Goal: Navigation & Orientation: Find specific page/section

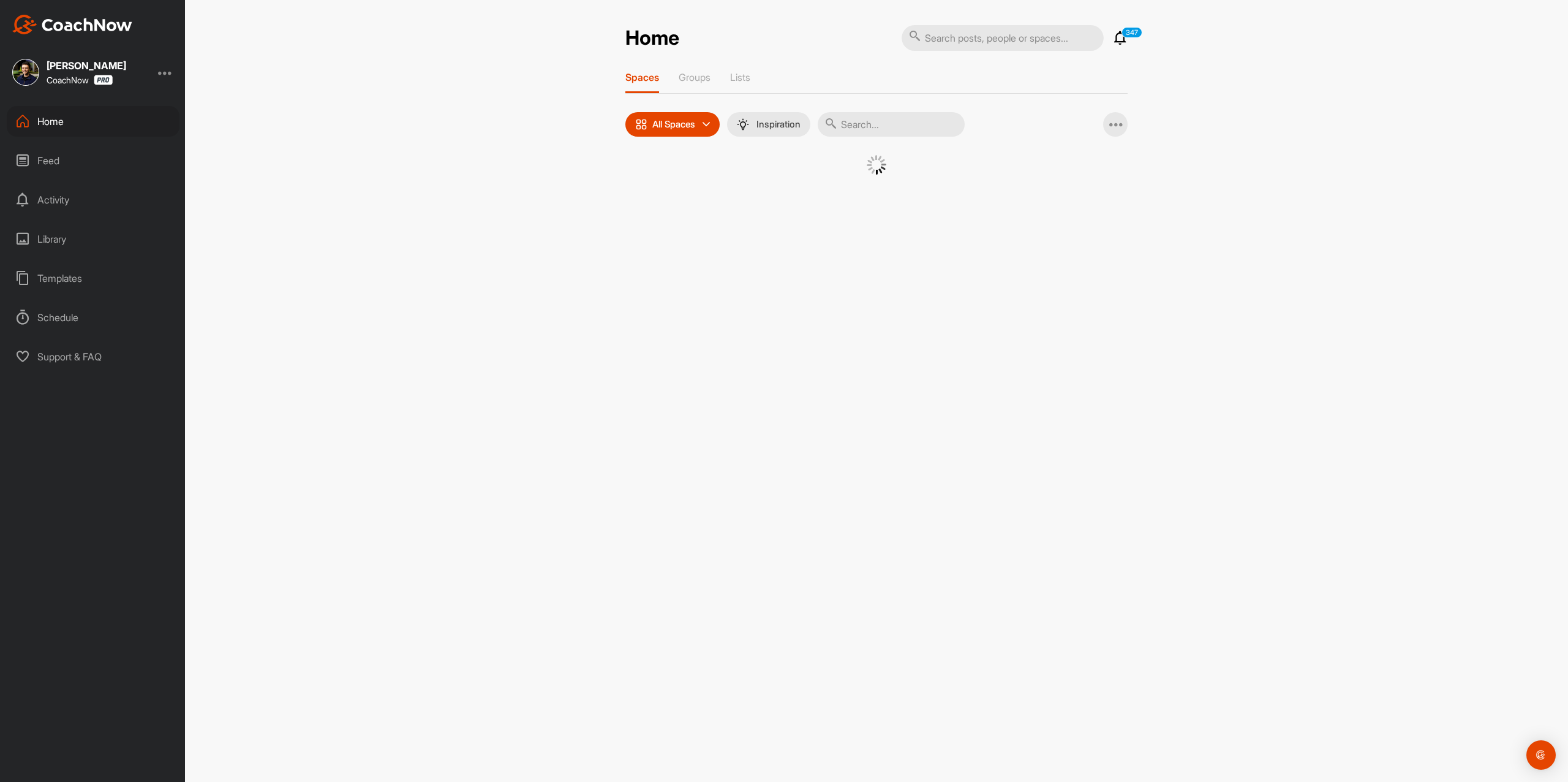
click at [1008, 30] on input "text" at bounding box center [1002, 37] width 202 height 25
paste input "[PERSON_NAME]"
type input "[PERSON_NAME]"
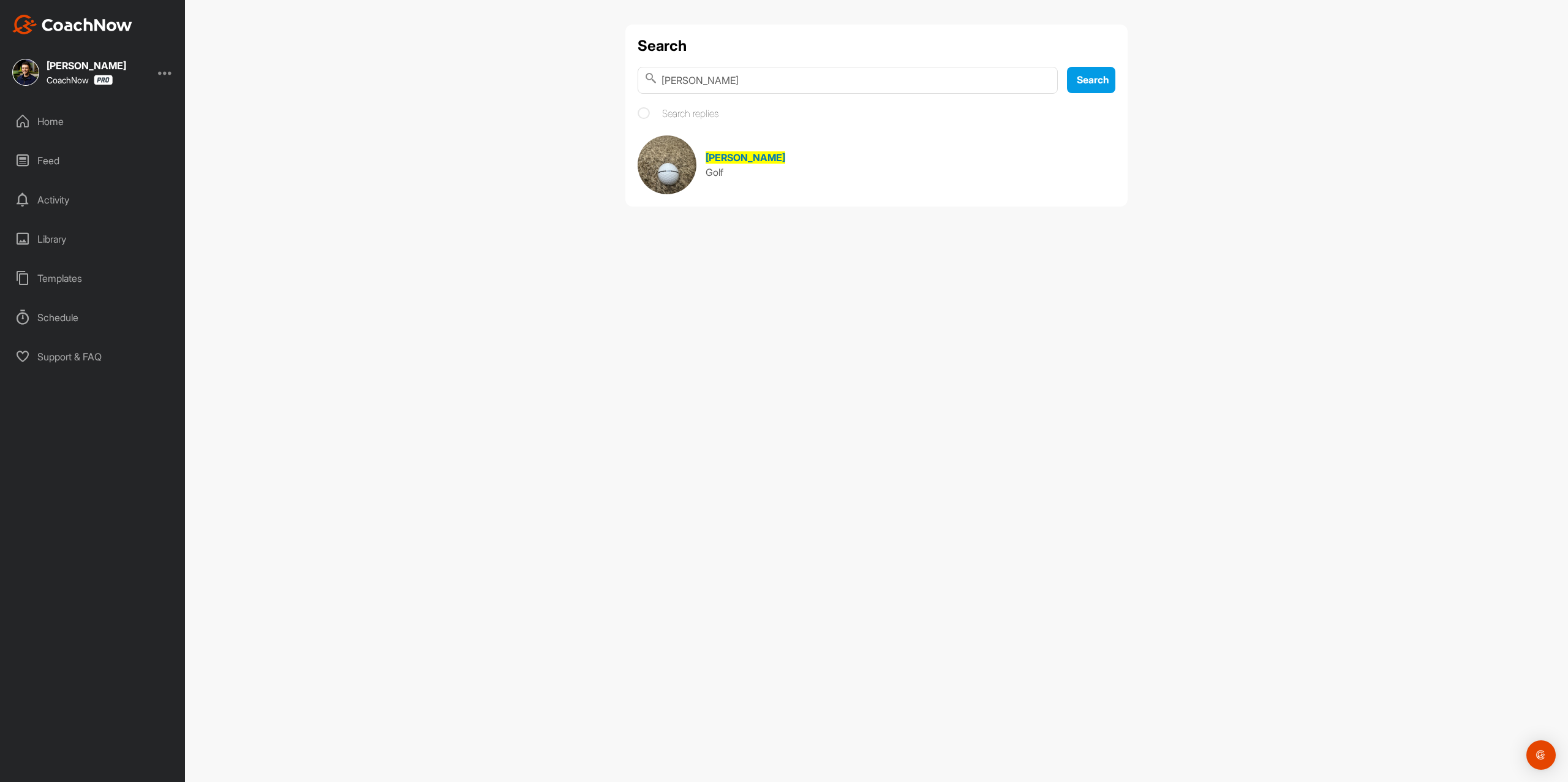
click at [760, 148] on link "[PERSON_NAME] Golf" at bounding box center [876, 165] width 478 height 59
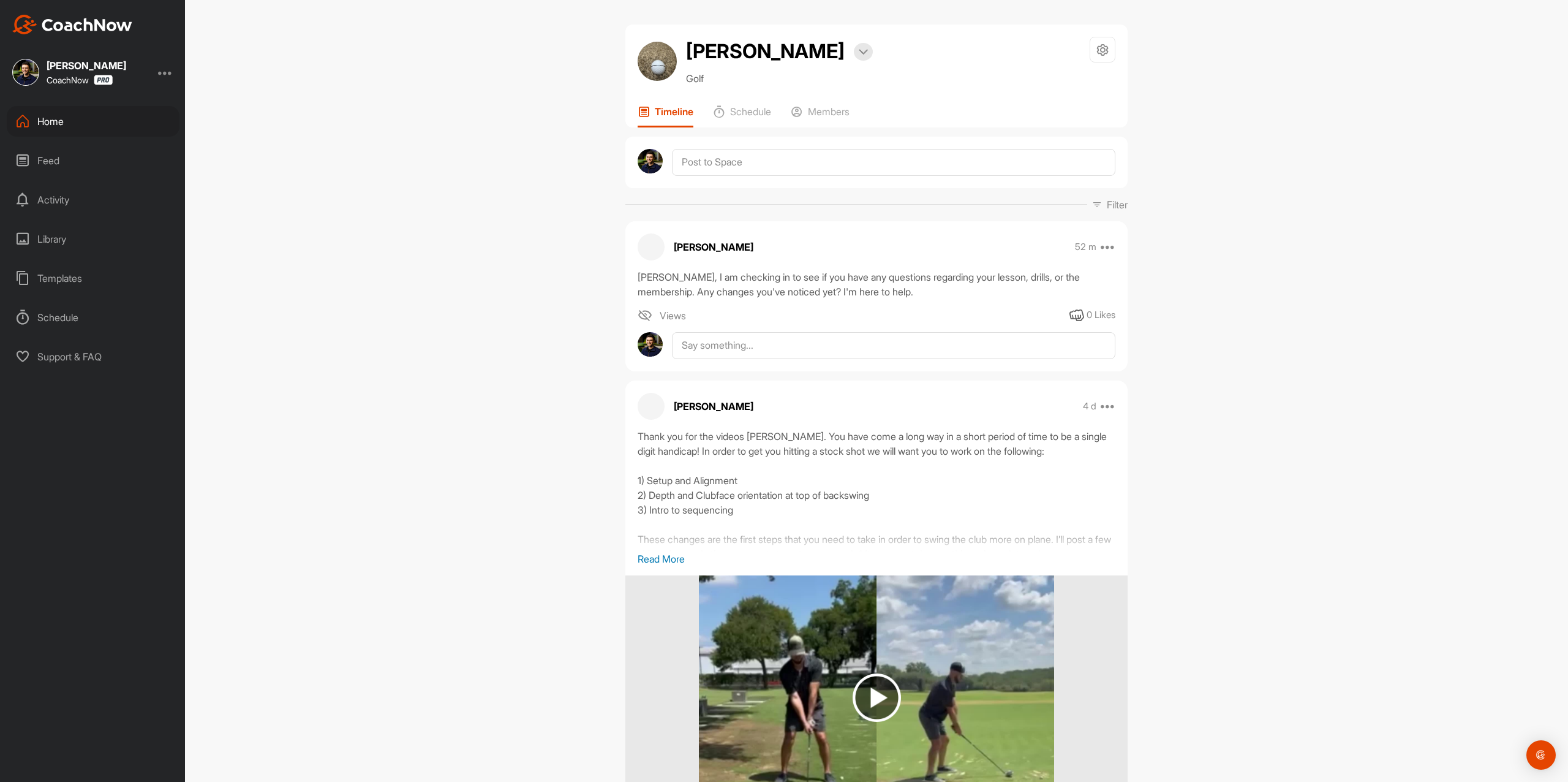
click at [101, 114] on div "Home" at bounding box center [93, 121] width 173 height 30
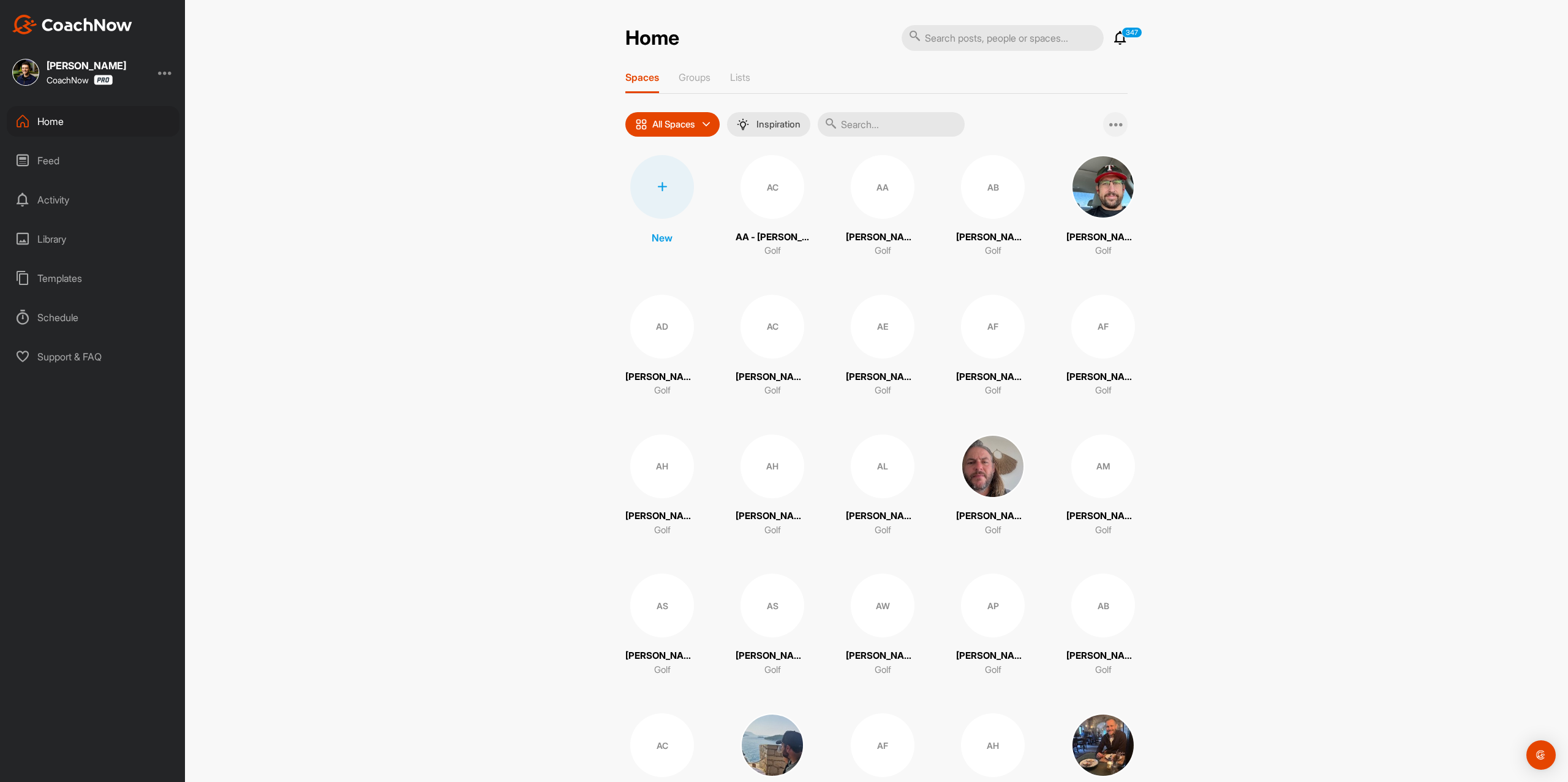
click at [1103, 126] on div at bounding box center [1114, 124] width 24 height 24
click at [371, 393] on div "Home 347 Notifications Invitations [DATE] MB [PERSON_NAME] replied to a post : …" at bounding box center [877, 391] width 1383 height 782
click at [1002, 39] on input "text" at bounding box center [1002, 37] width 202 height 25
paste input "[PERSON_NAME]"
type input "[PERSON_NAME]"
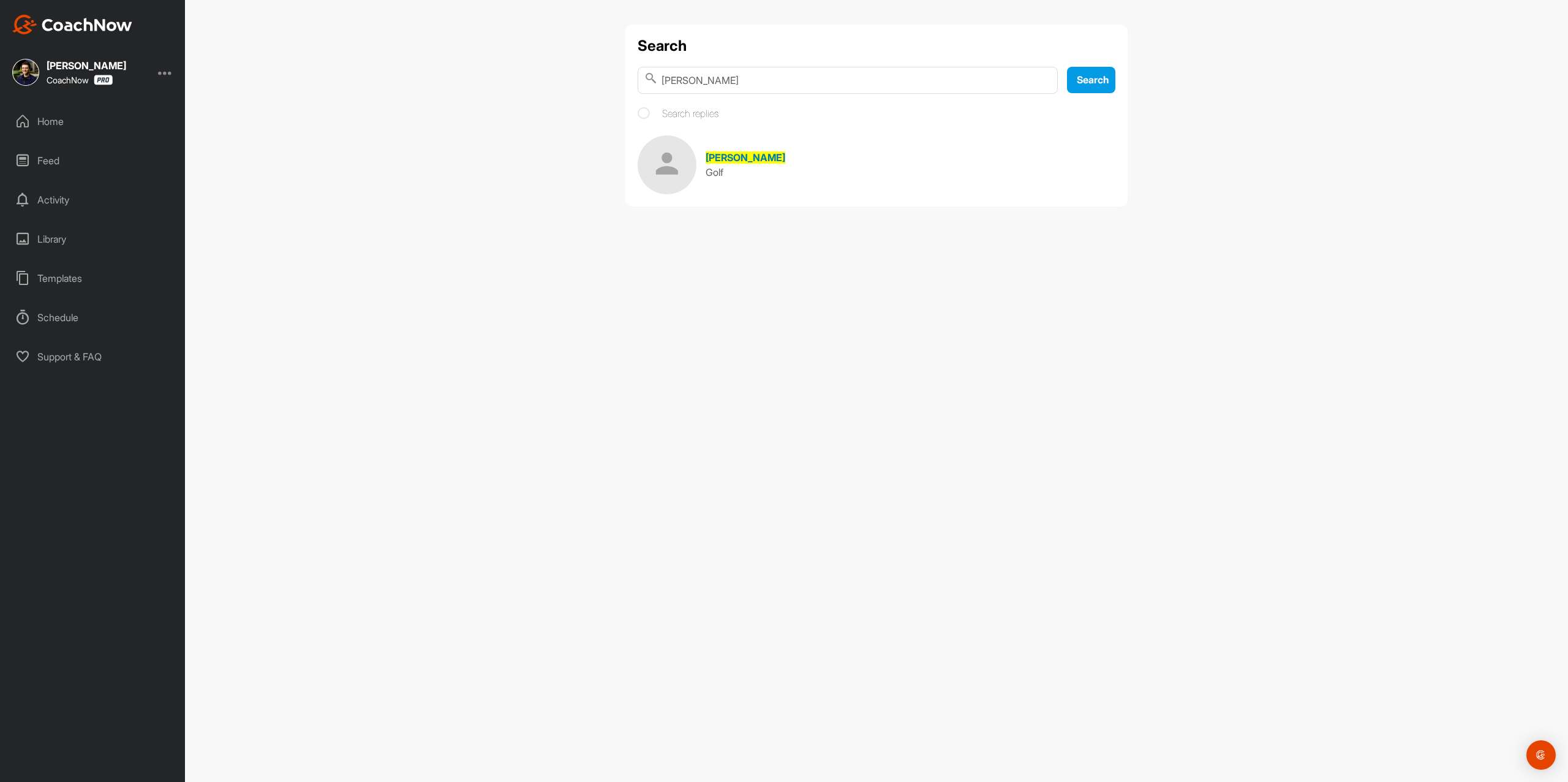
click at [743, 164] on div "[PERSON_NAME]" at bounding box center [745, 158] width 80 height 15
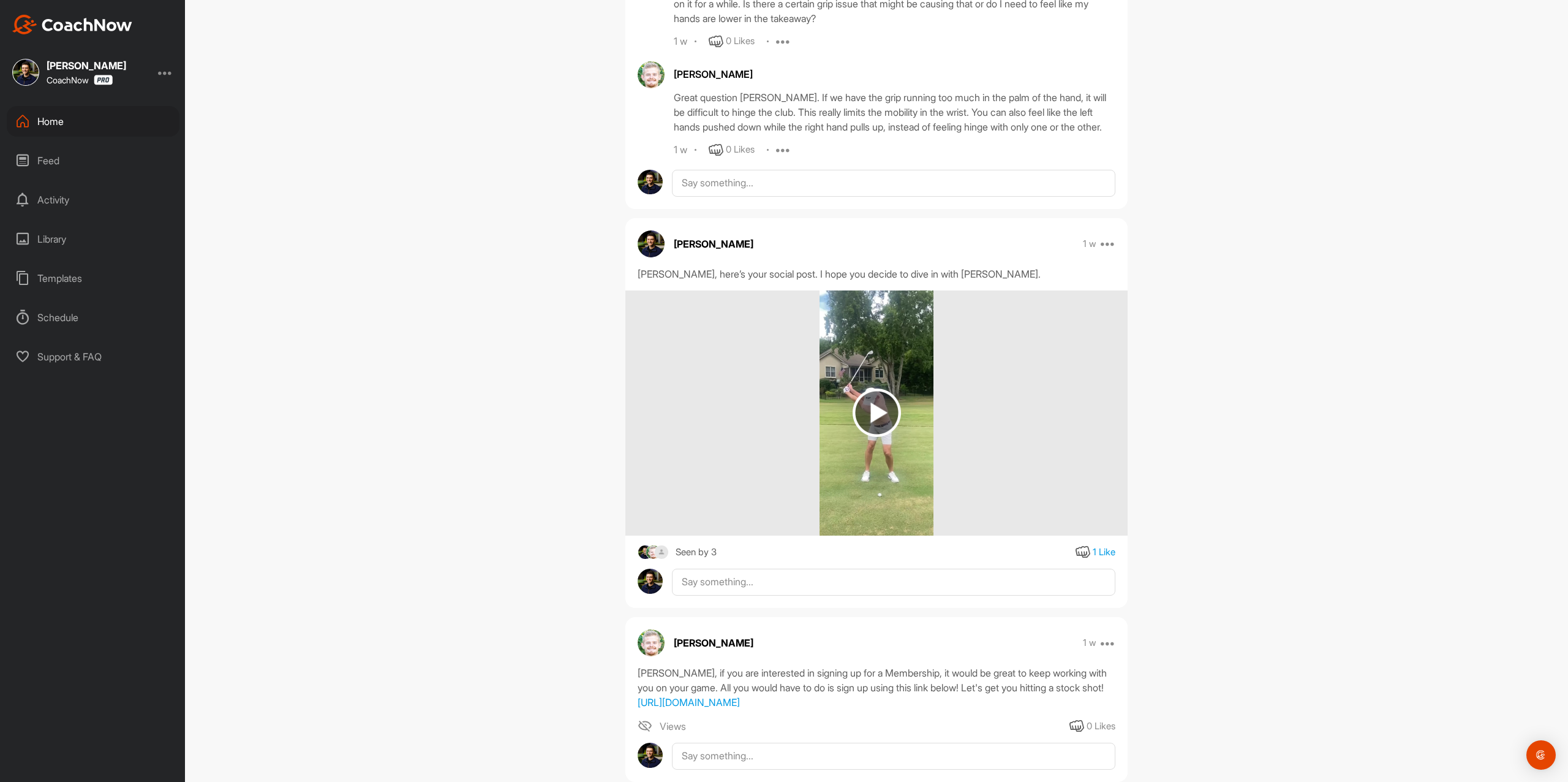
scroll to position [490, 0]
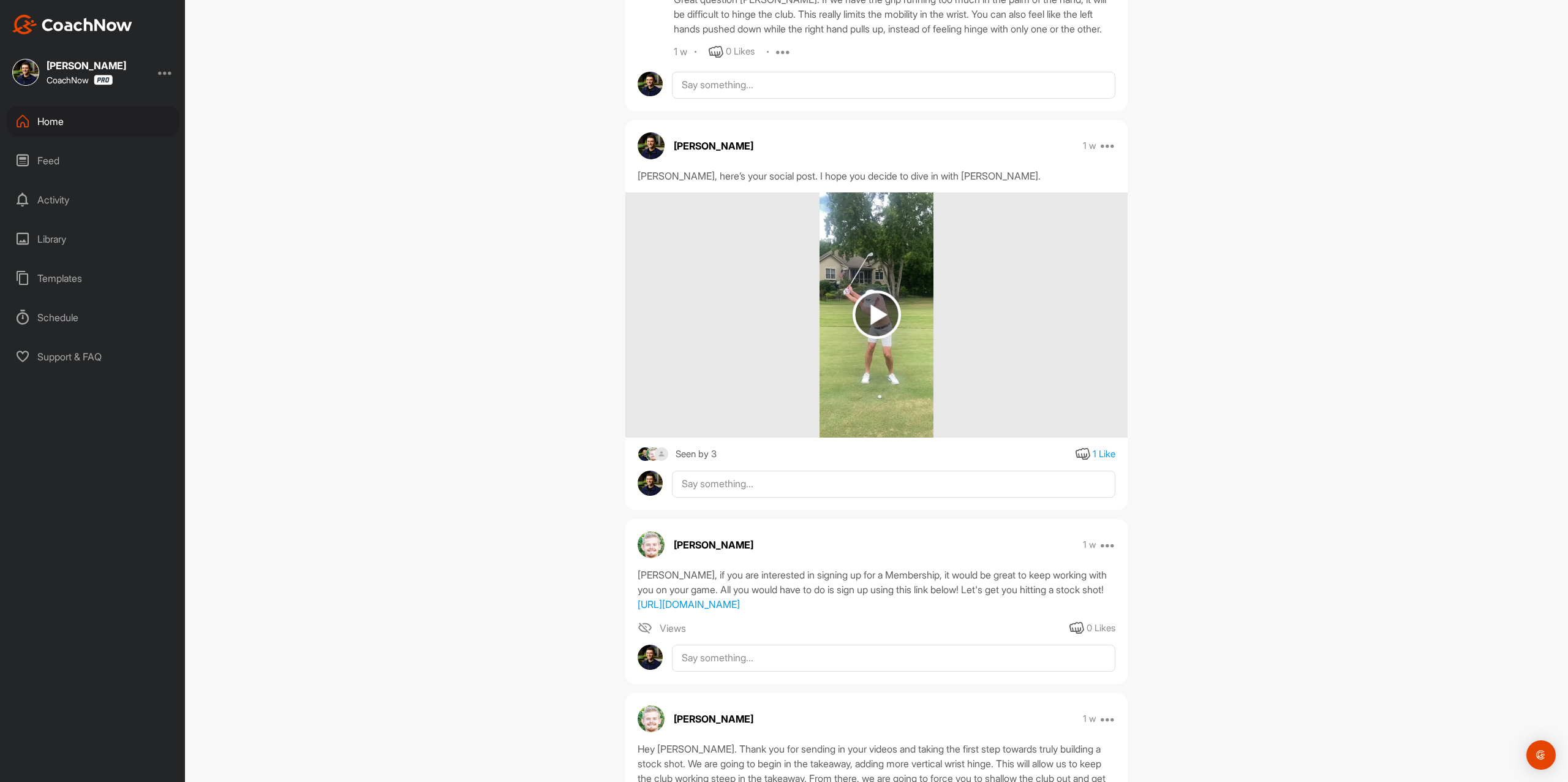
click at [880, 317] on img at bounding box center [877, 315] width 48 height 48
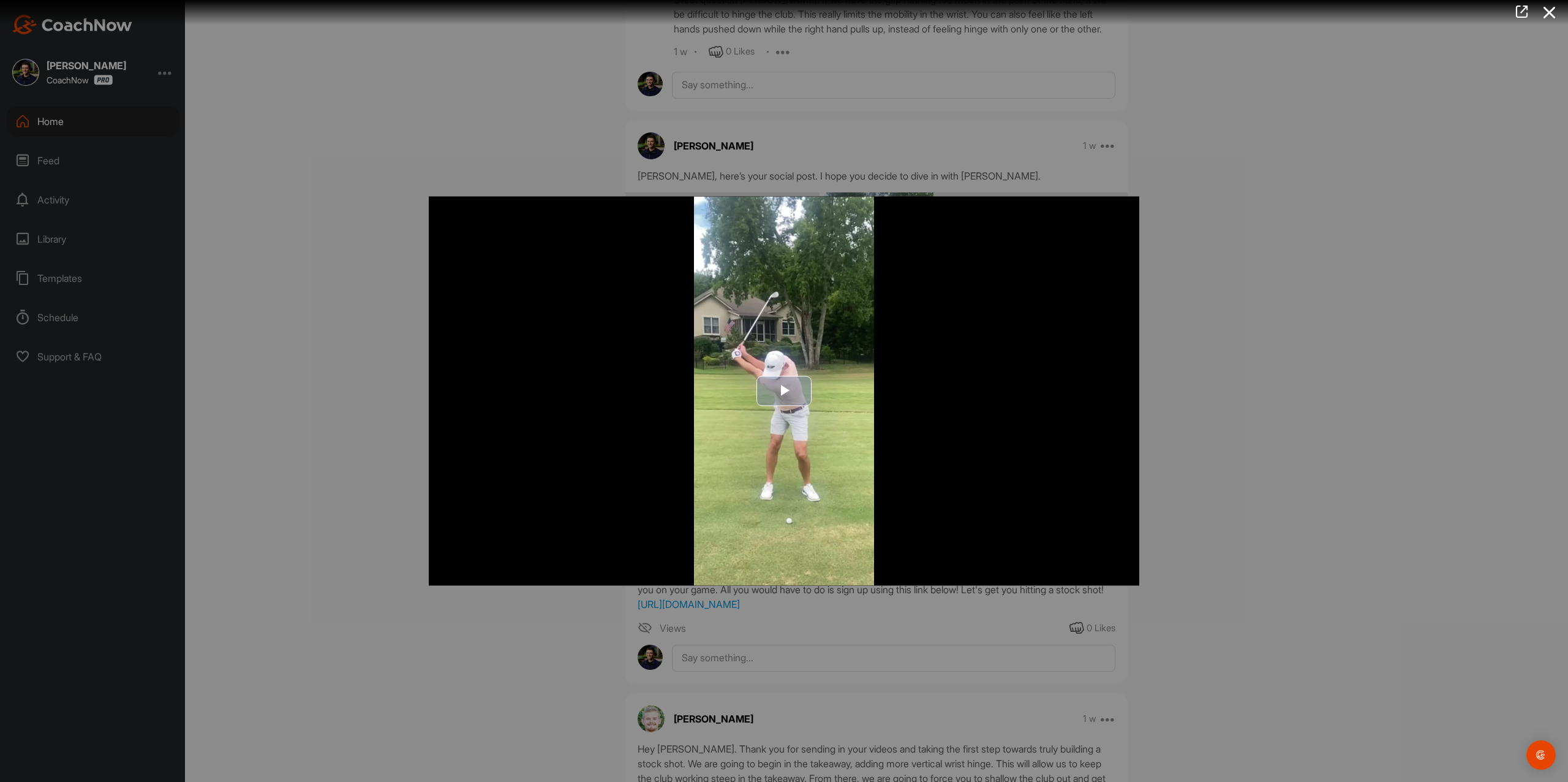
drag, startPoint x: 819, startPoint y: 398, endPoint x: 784, endPoint y: 397, distance: 35.0
click at [784, 391] on span "Video Player" at bounding box center [784, 391] width 0 height 0
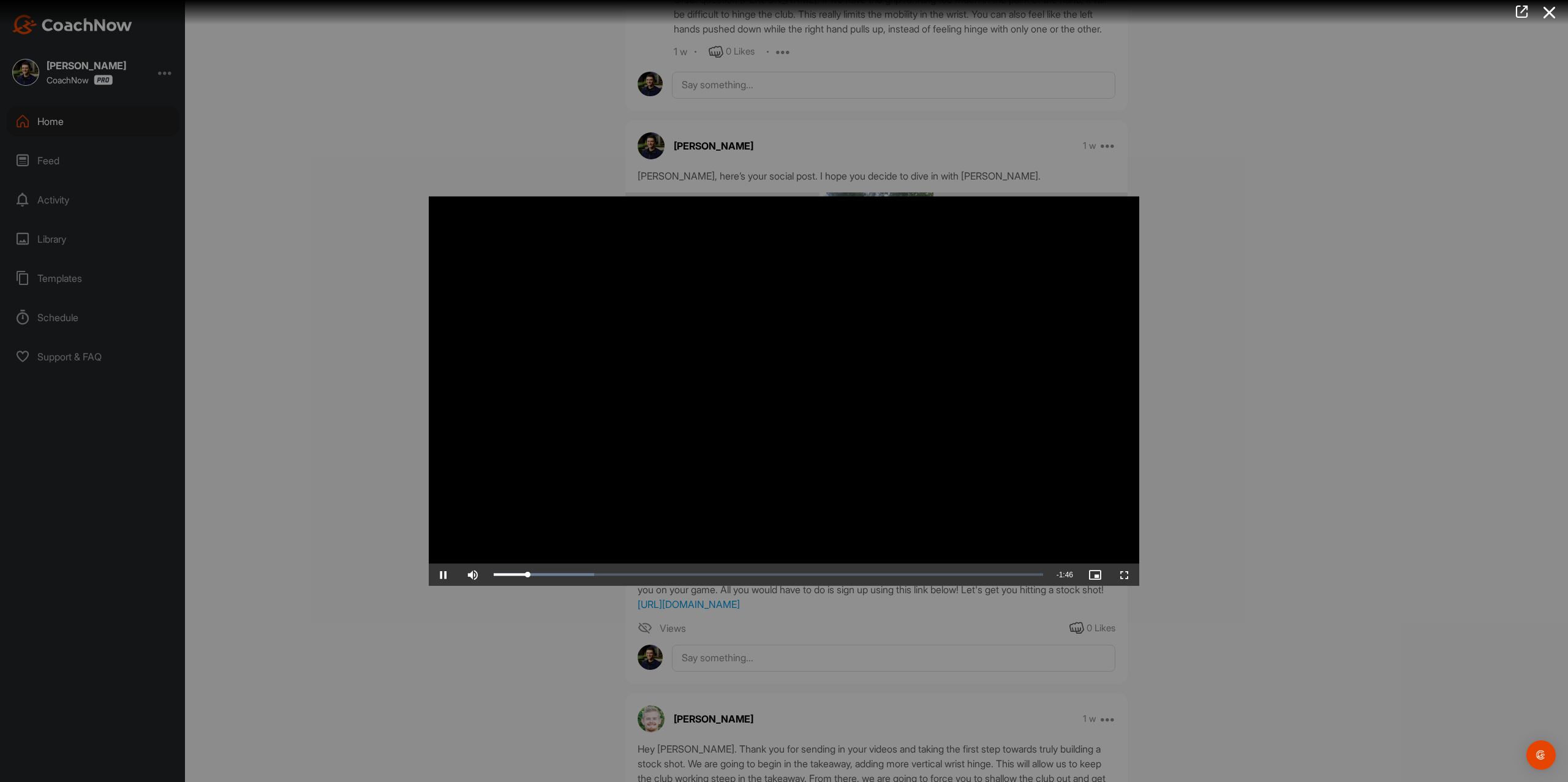
click at [1358, 214] on div at bounding box center [784, 391] width 1568 height 782
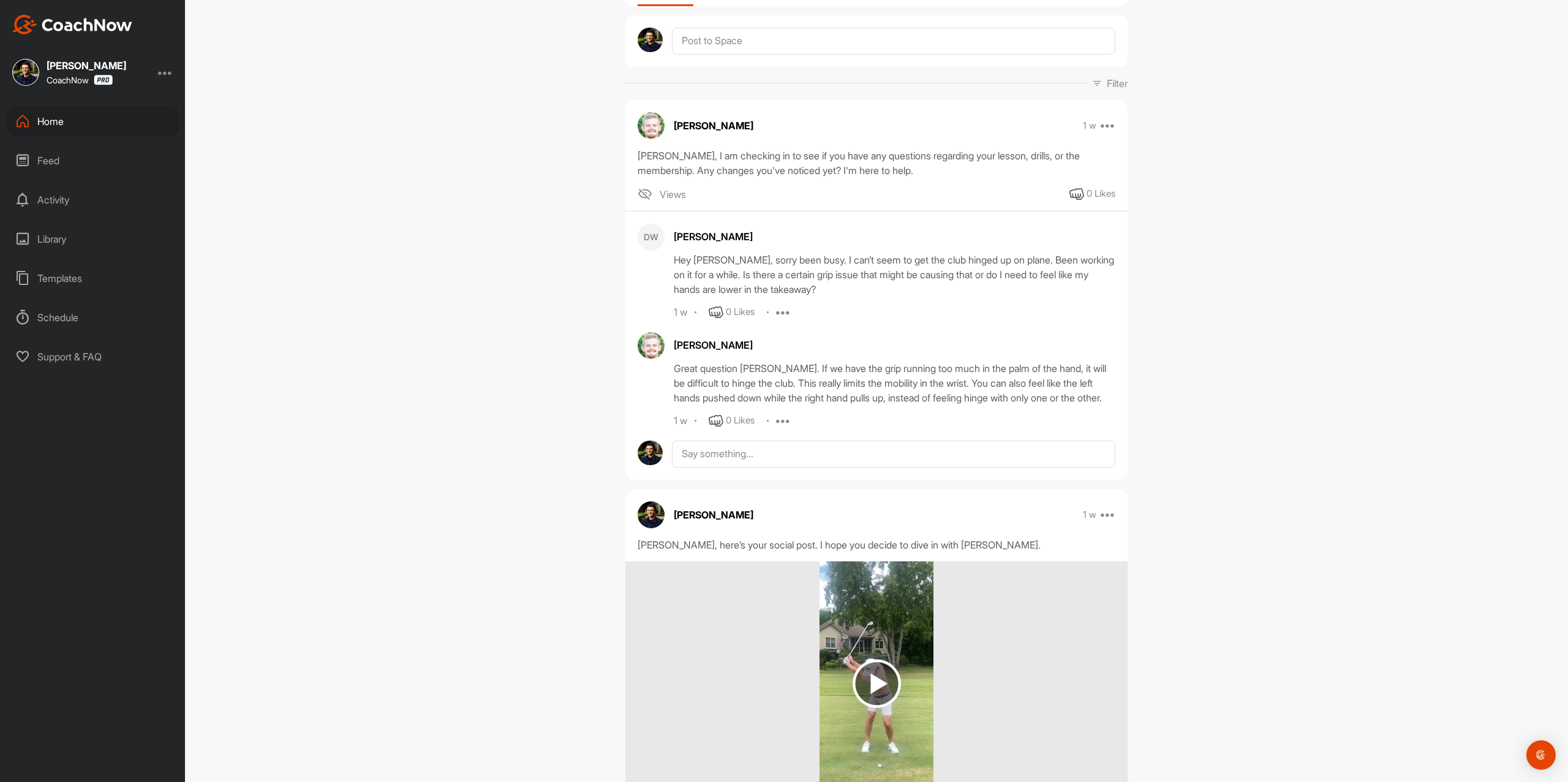
scroll to position [0, 0]
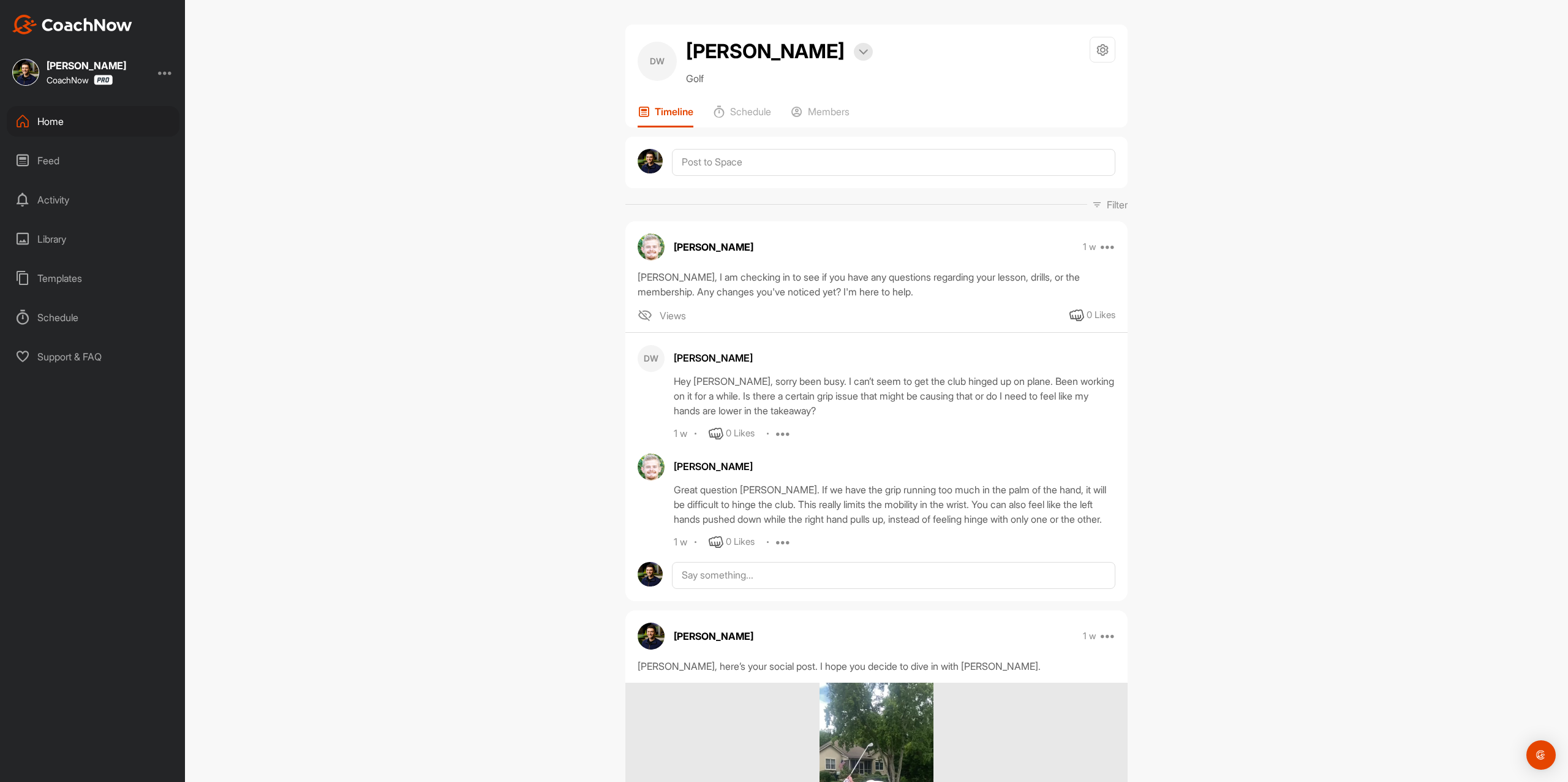
click at [74, 30] on img at bounding box center [72, 25] width 120 height 20
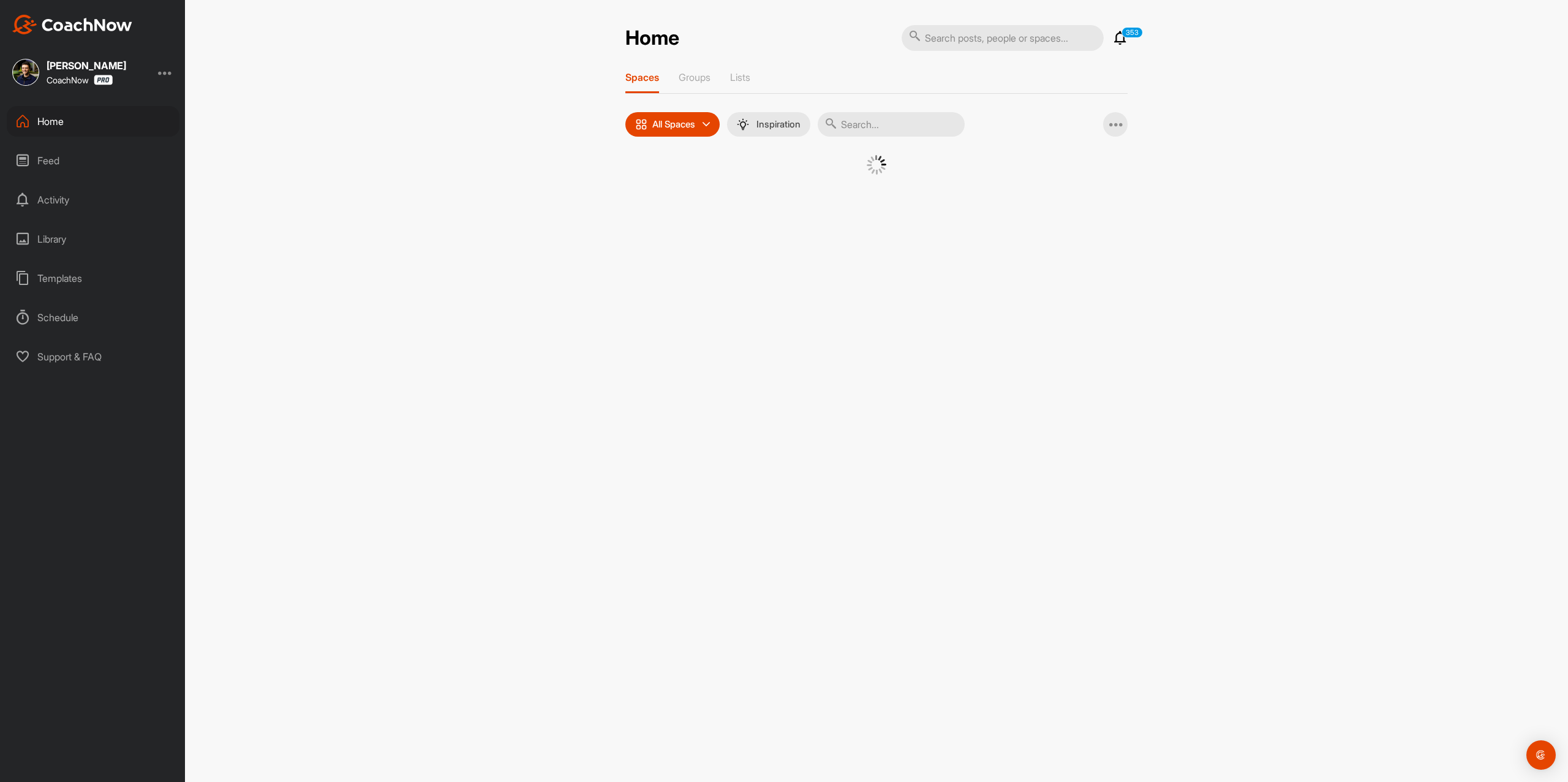
click at [1040, 42] on input "text" at bounding box center [1002, 37] width 202 height 25
paste input "[PERSON_NAME]"
type input "[PERSON_NAME]"
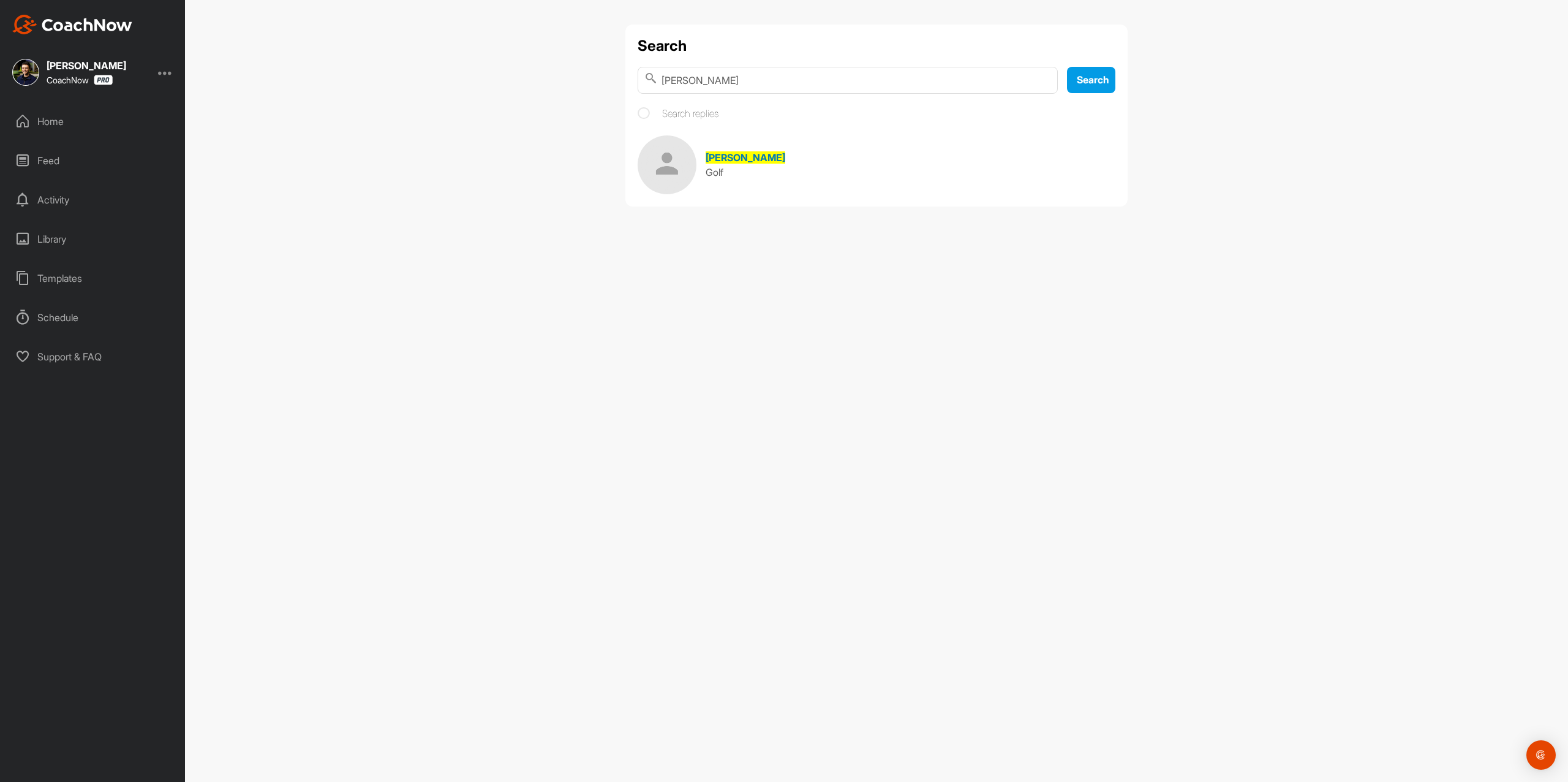
click at [824, 170] on link "[PERSON_NAME] Golf" at bounding box center [876, 165] width 478 height 59
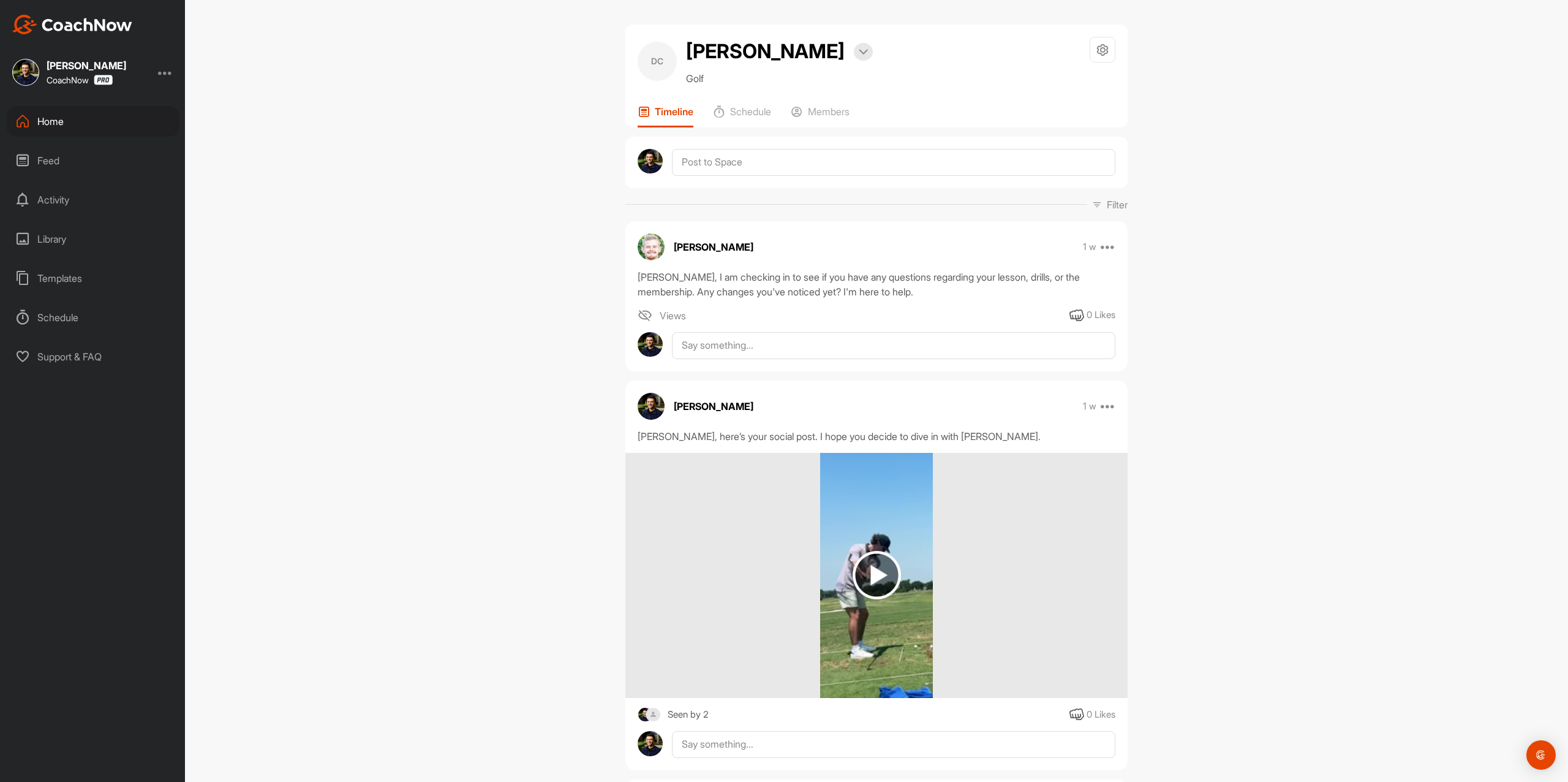
scroll to position [163, 0]
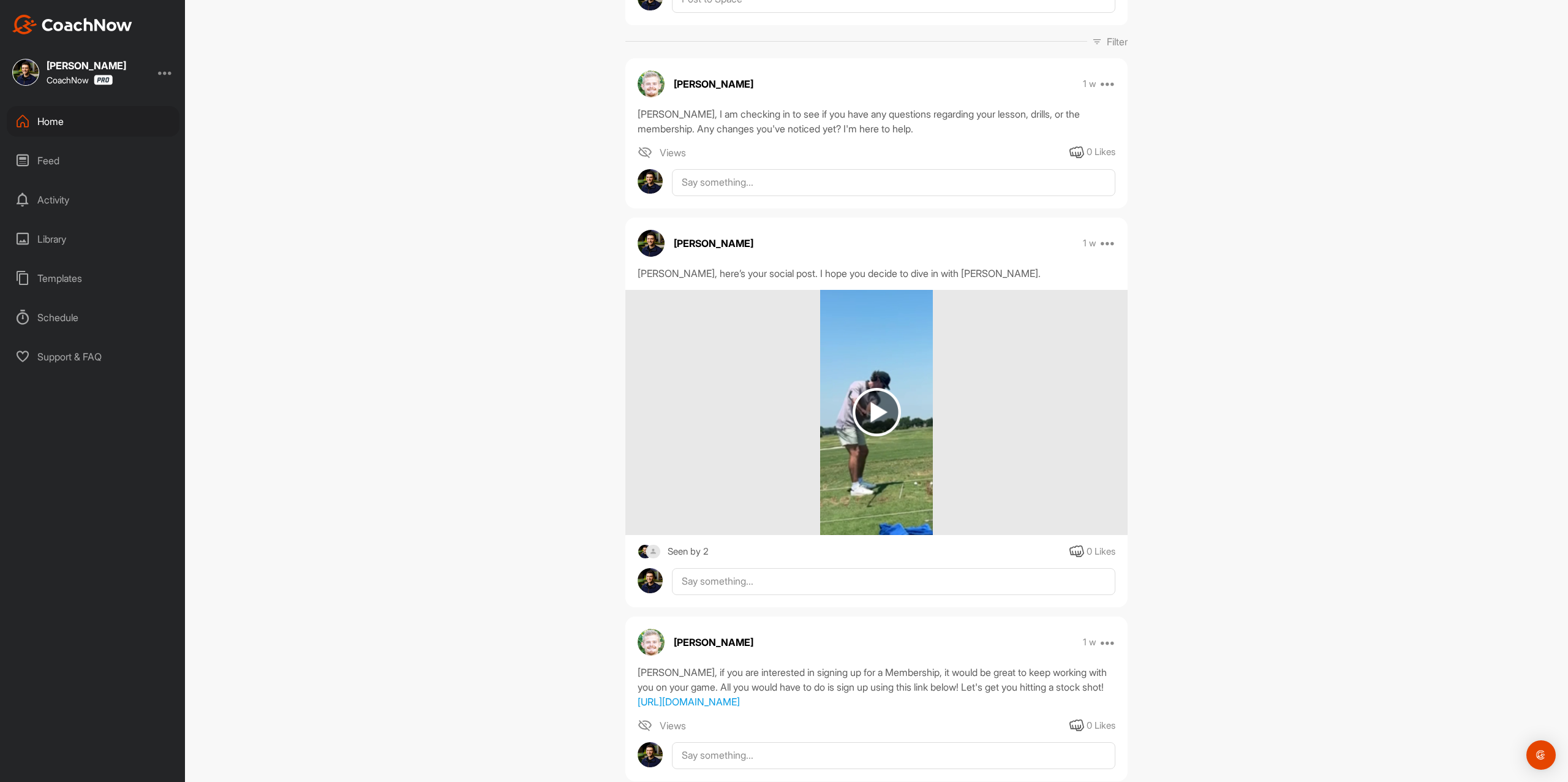
click at [865, 425] on img at bounding box center [877, 412] width 48 height 48
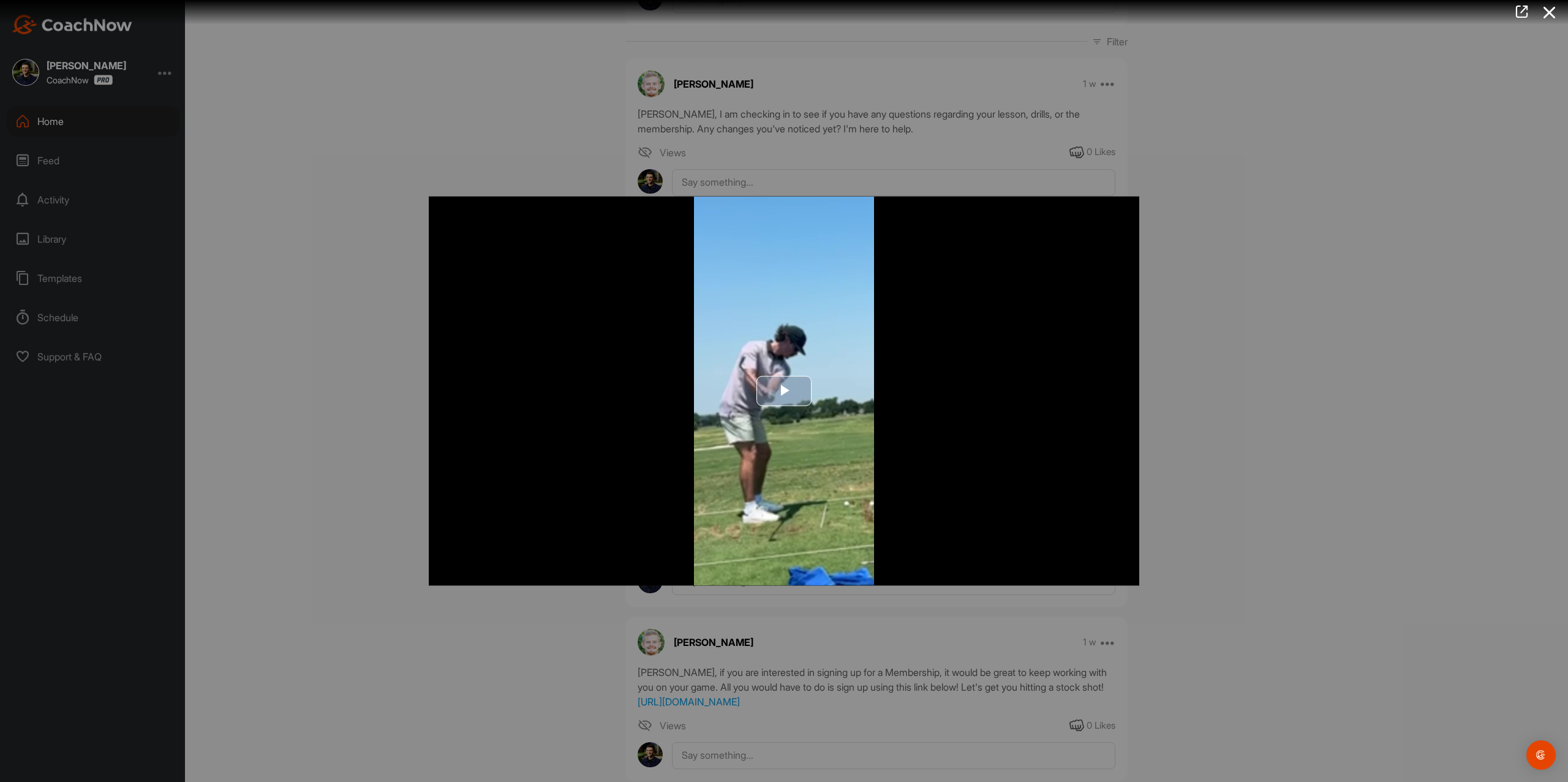
drag, startPoint x: 799, startPoint y: 363, endPoint x: 774, endPoint y: 370, distance: 26.0
click at [774, 370] on img "Video Player" at bounding box center [784, 391] width 711 height 389
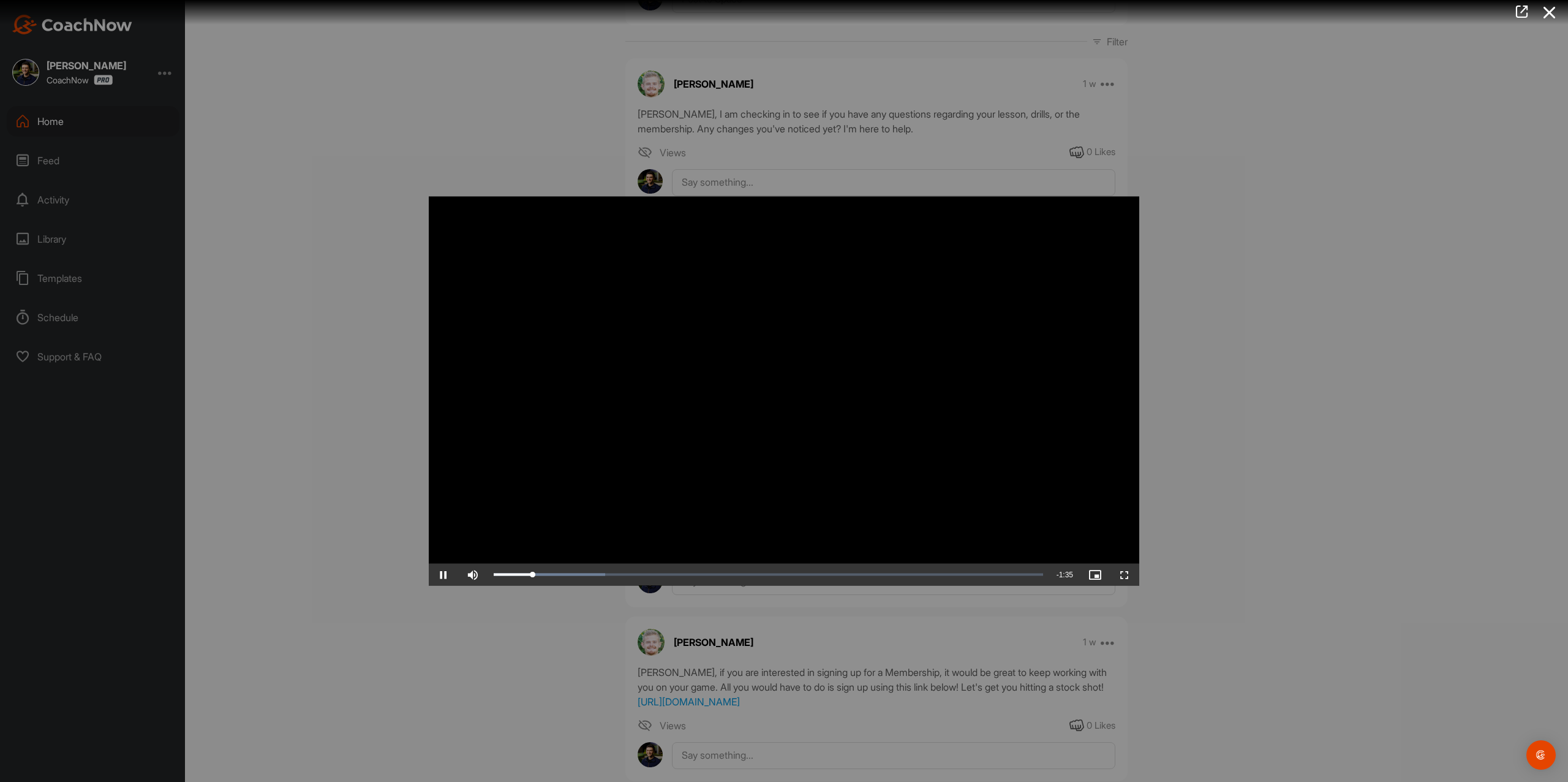
click at [1330, 354] on div at bounding box center [784, 391] width 1568 height 782
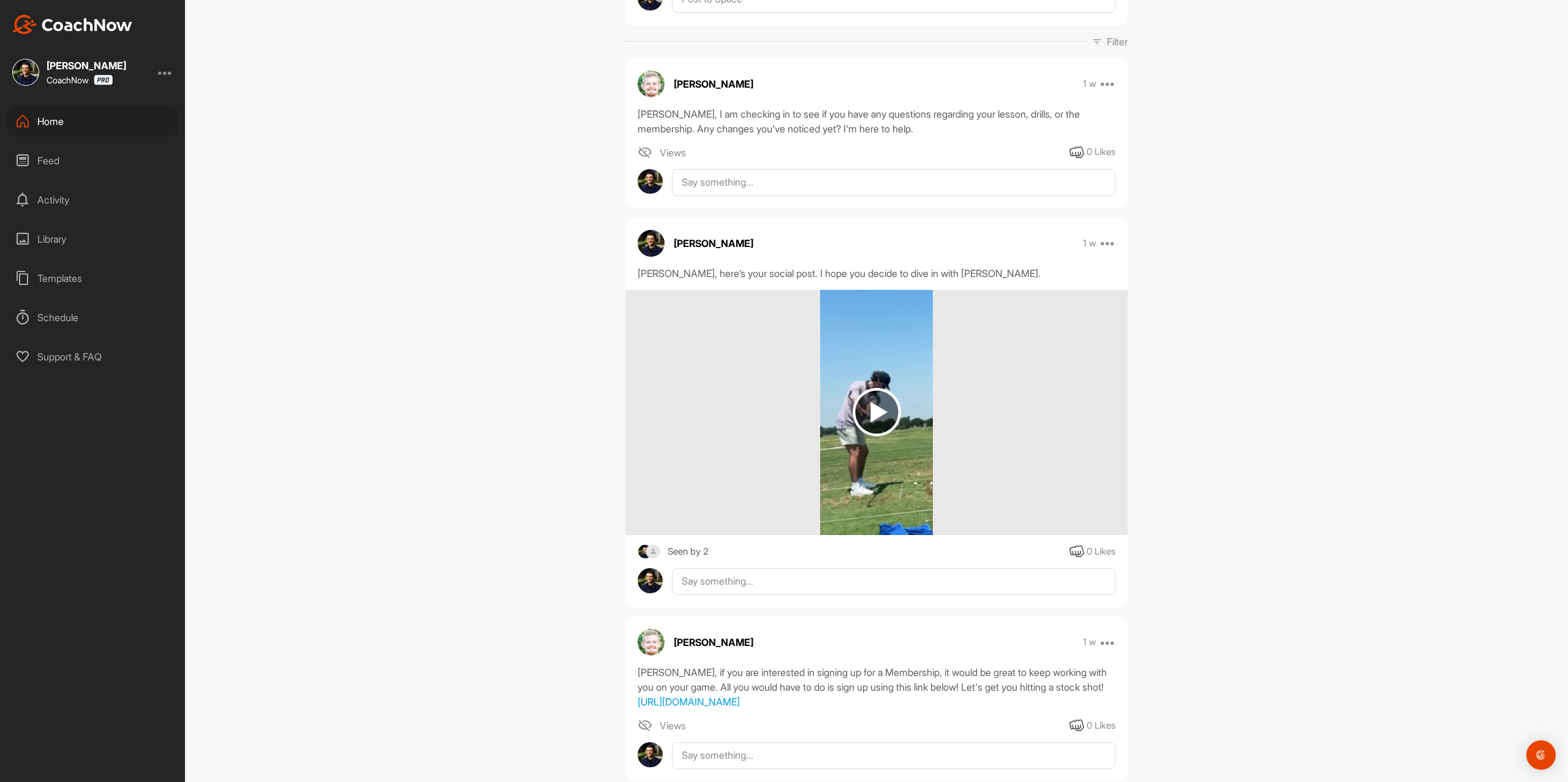
click at [113, 21] on img at bounding box center [72, 25] width 120 height 20
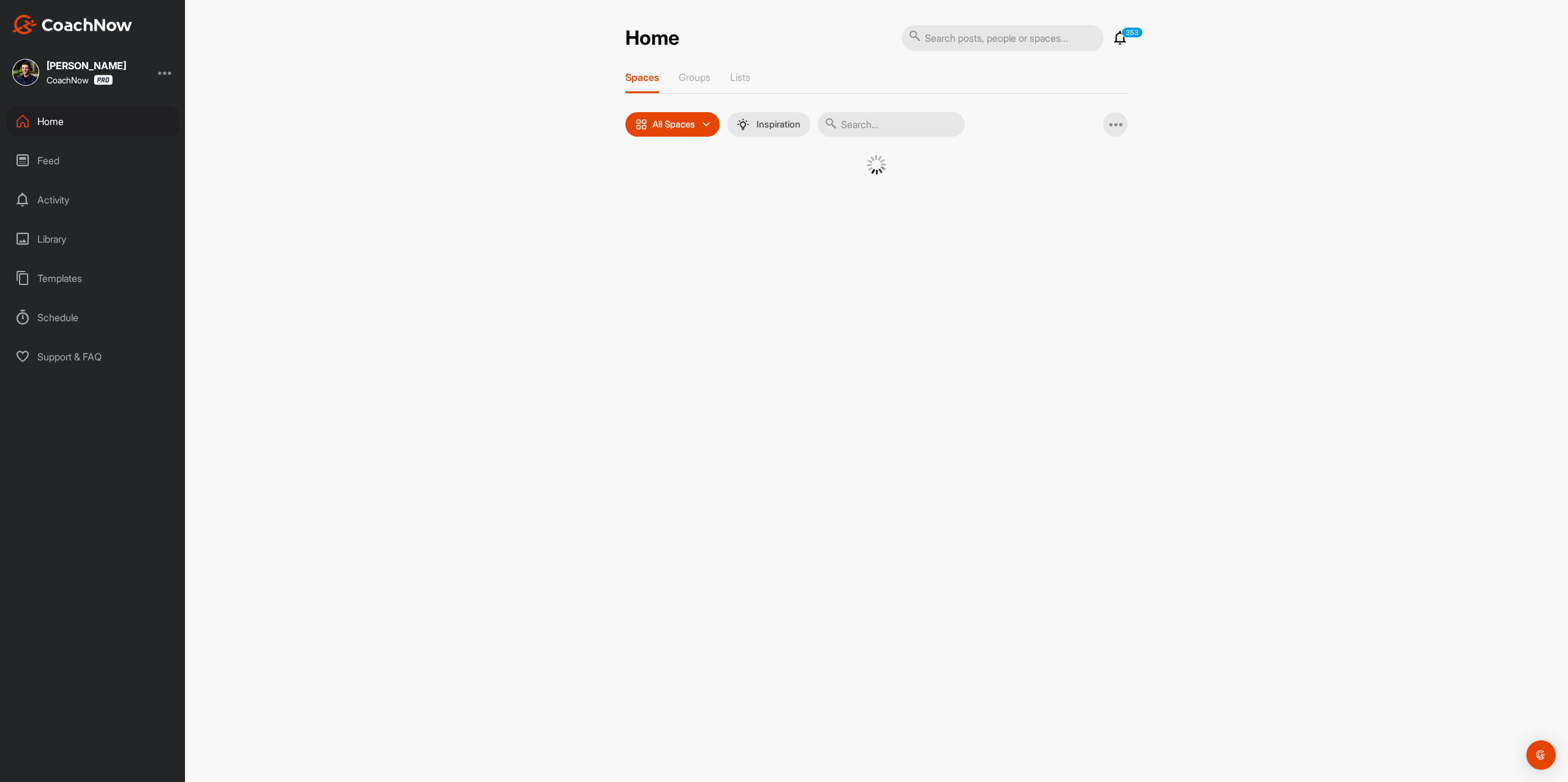
click at [996, 45] on input "text" at bounding box center [1002, 37] width 202 height 25
paste input "[DEMOGRAPHIC_DATA][PERSON_NAME]"
type input "[DEMOGRAPHIC_DATA][PERSON_NAME]"
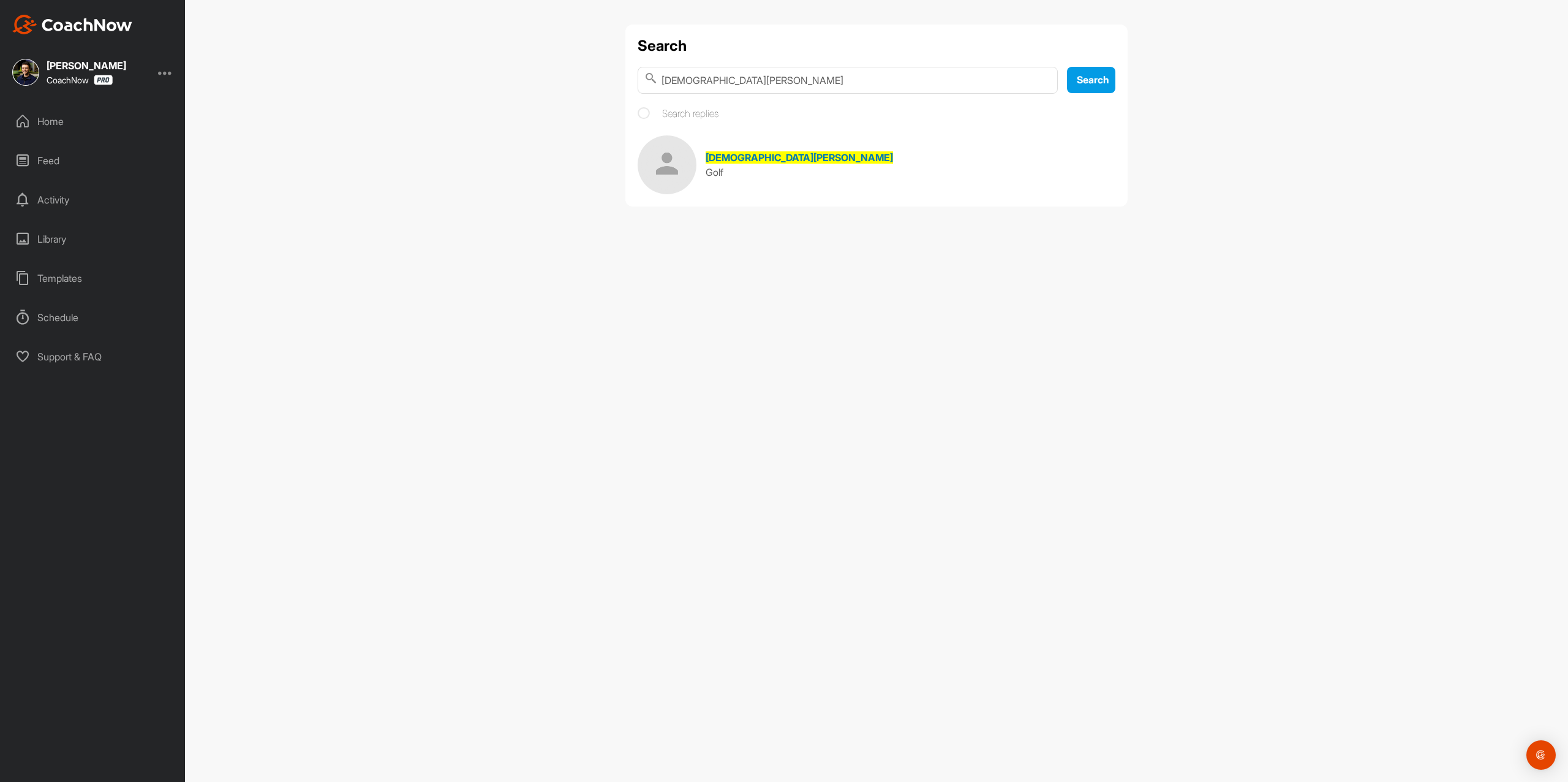
click at [772, 188] on link "[PERSON_NAME] Golf" at bounding box center [876, 165] width 478 height 59
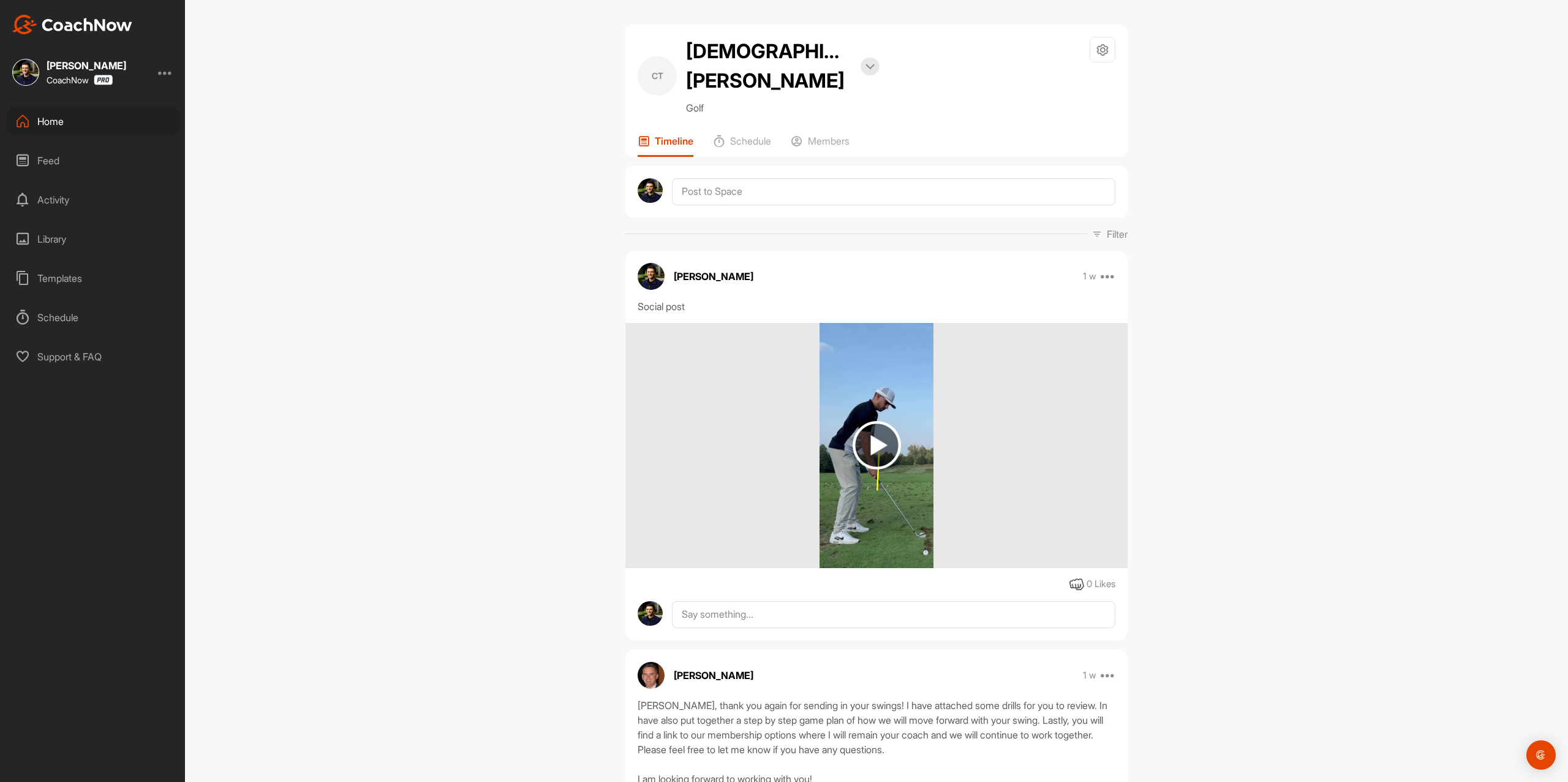
click at [860, 421] on img at bounding box center [877, 445] width 48 height 48
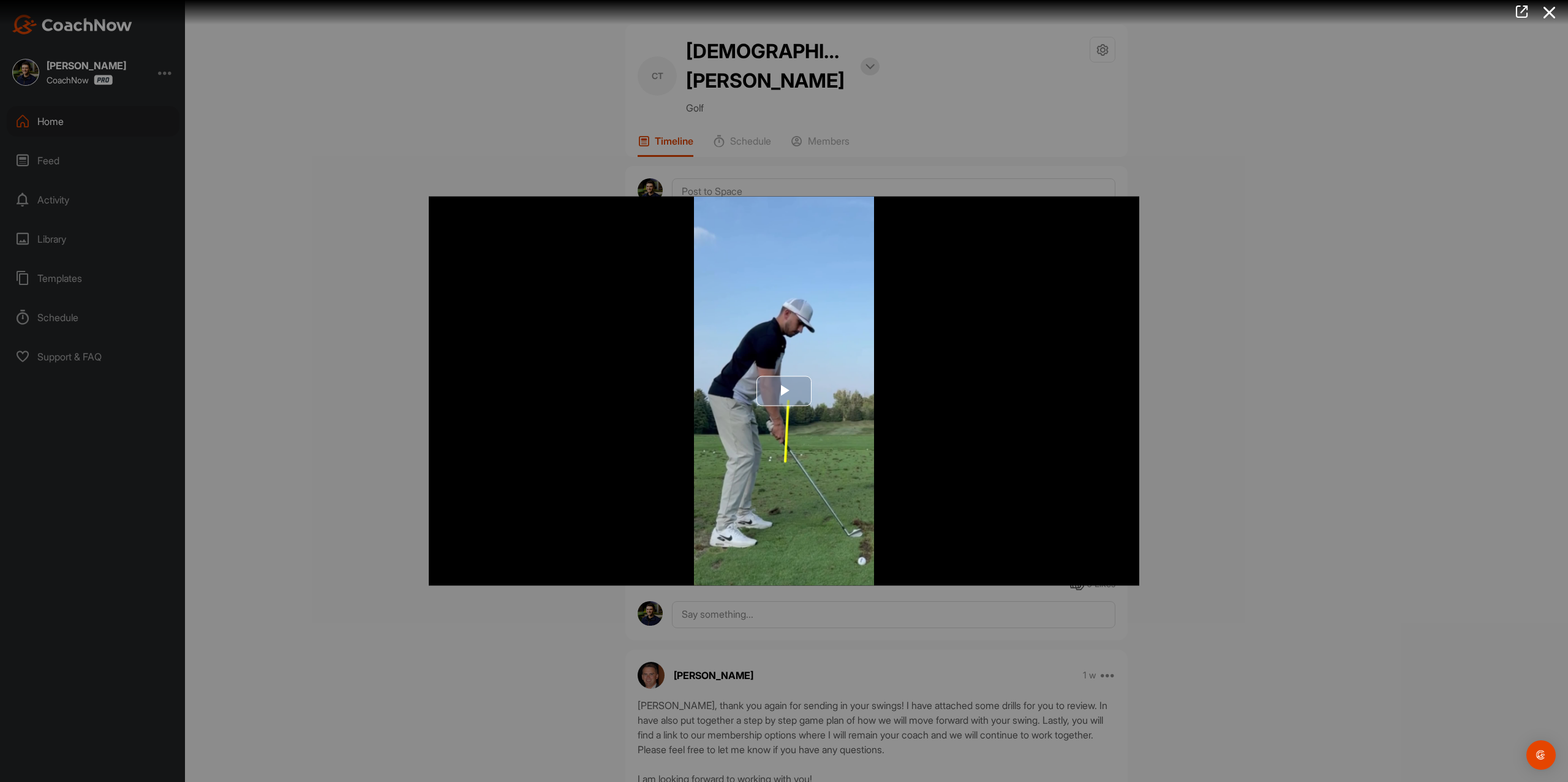
click at [784, 391] on span "Video Player" at bounding box center [784, 391] width 0 height 0
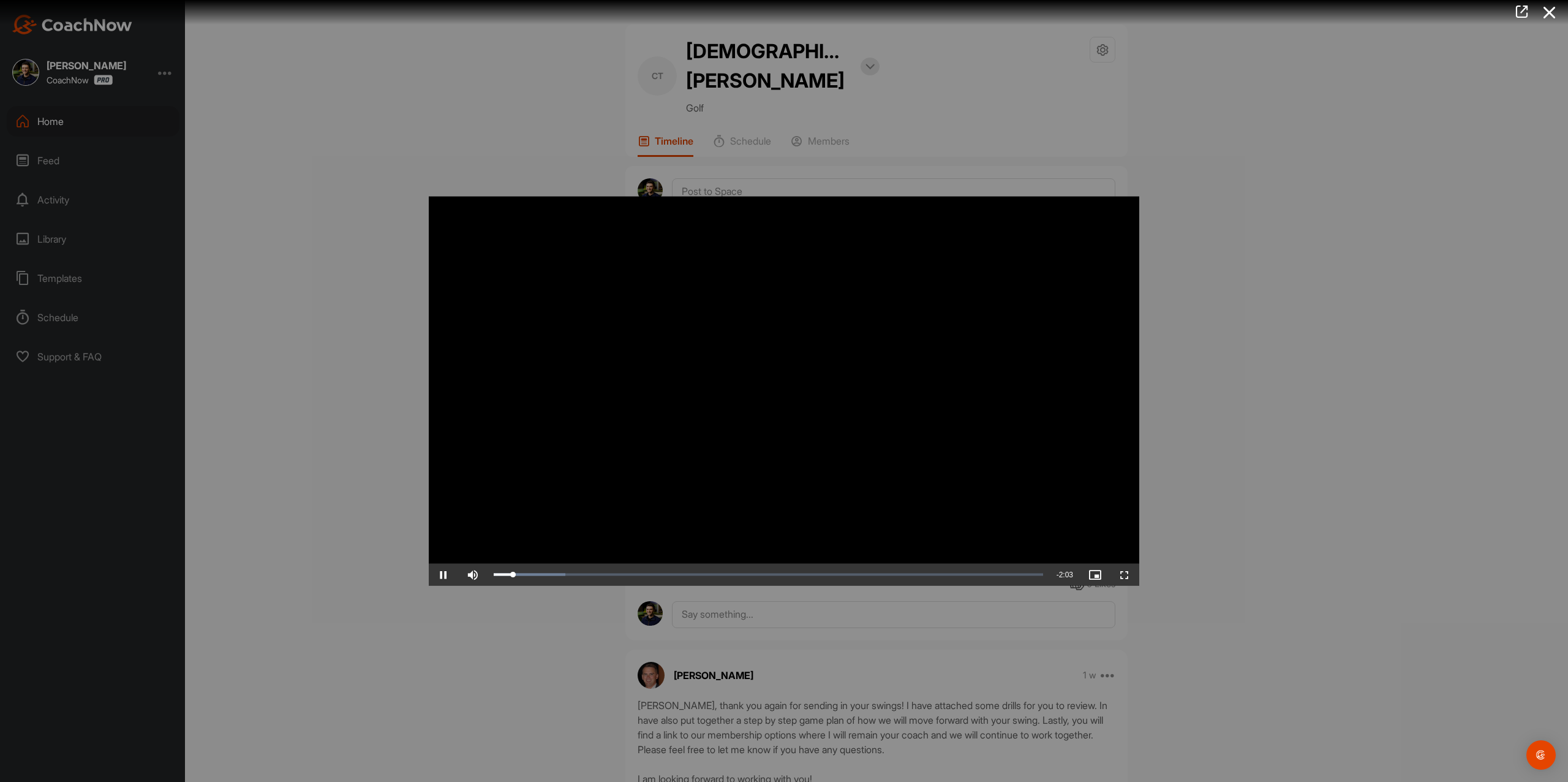
click at [1292, 370] on div at bounding box center [784, 391] width 1568 height 782
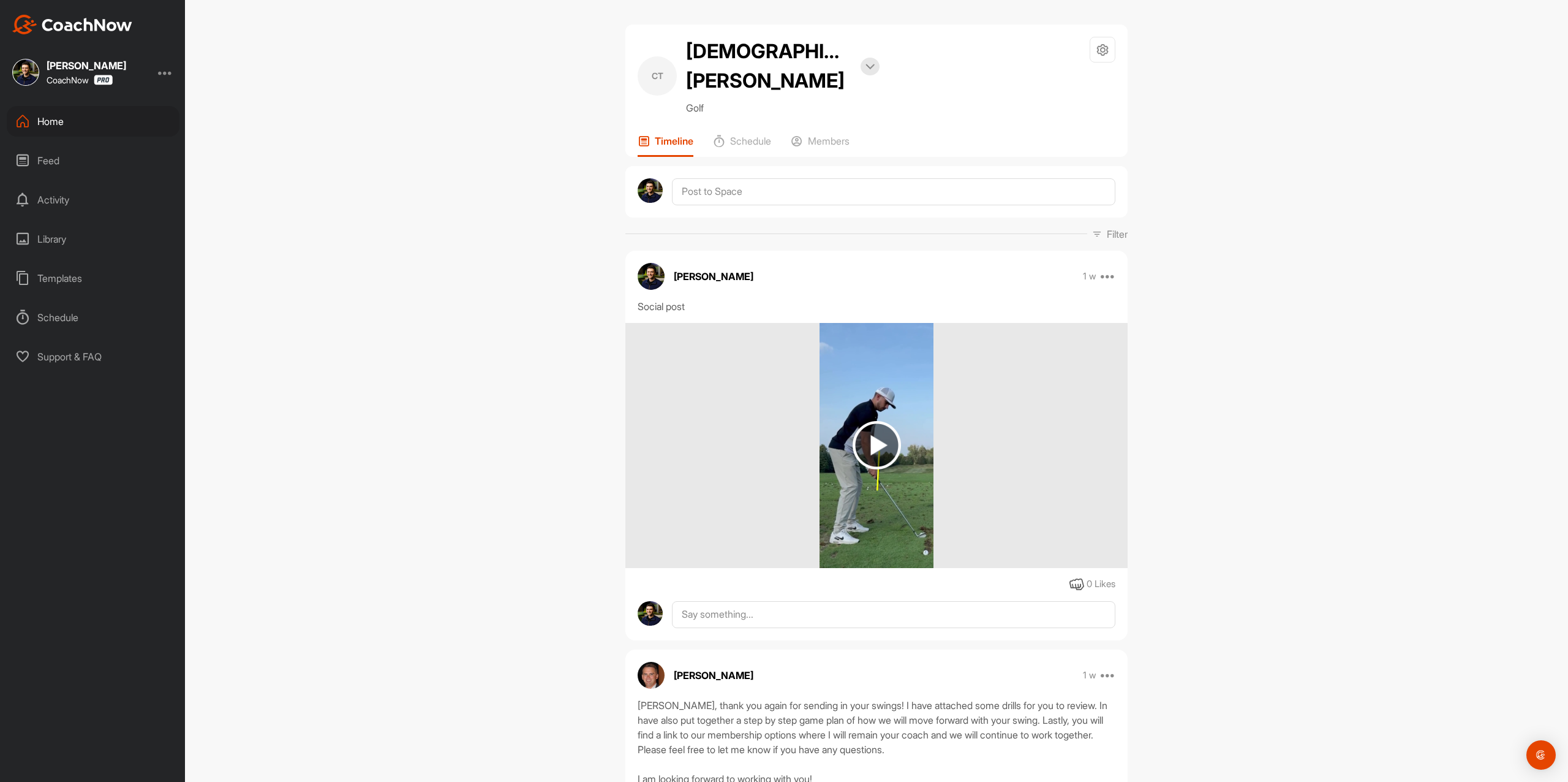
click at [93, 21] on img at bounding box center [72, 25] width 120 height 20
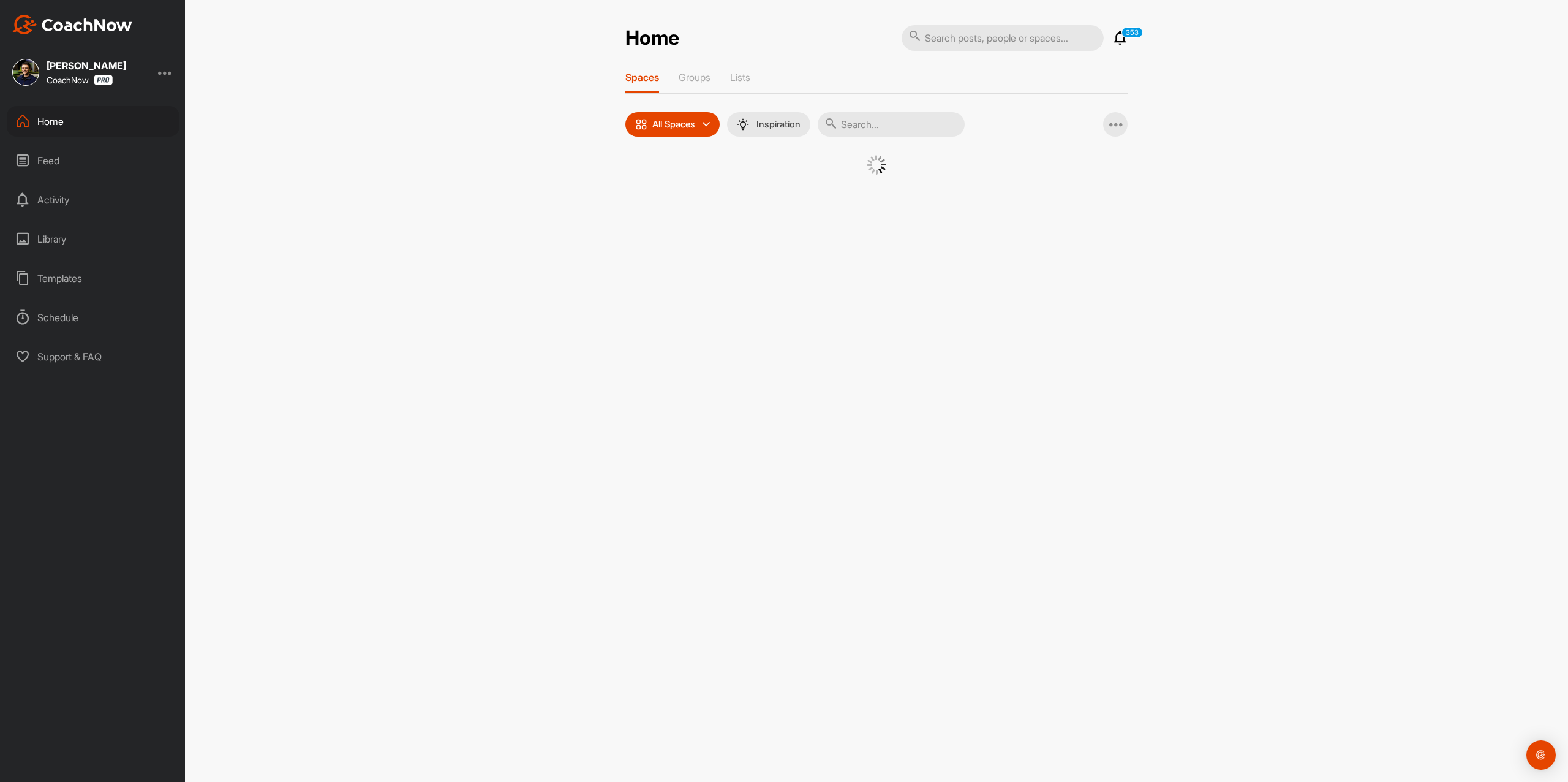
click at [1039, 38] on input "text" at bounding box center [1002, 37] width 202 height 25
paste input "[PERSON_NAME]"
type input "[PERSON_NAME]"
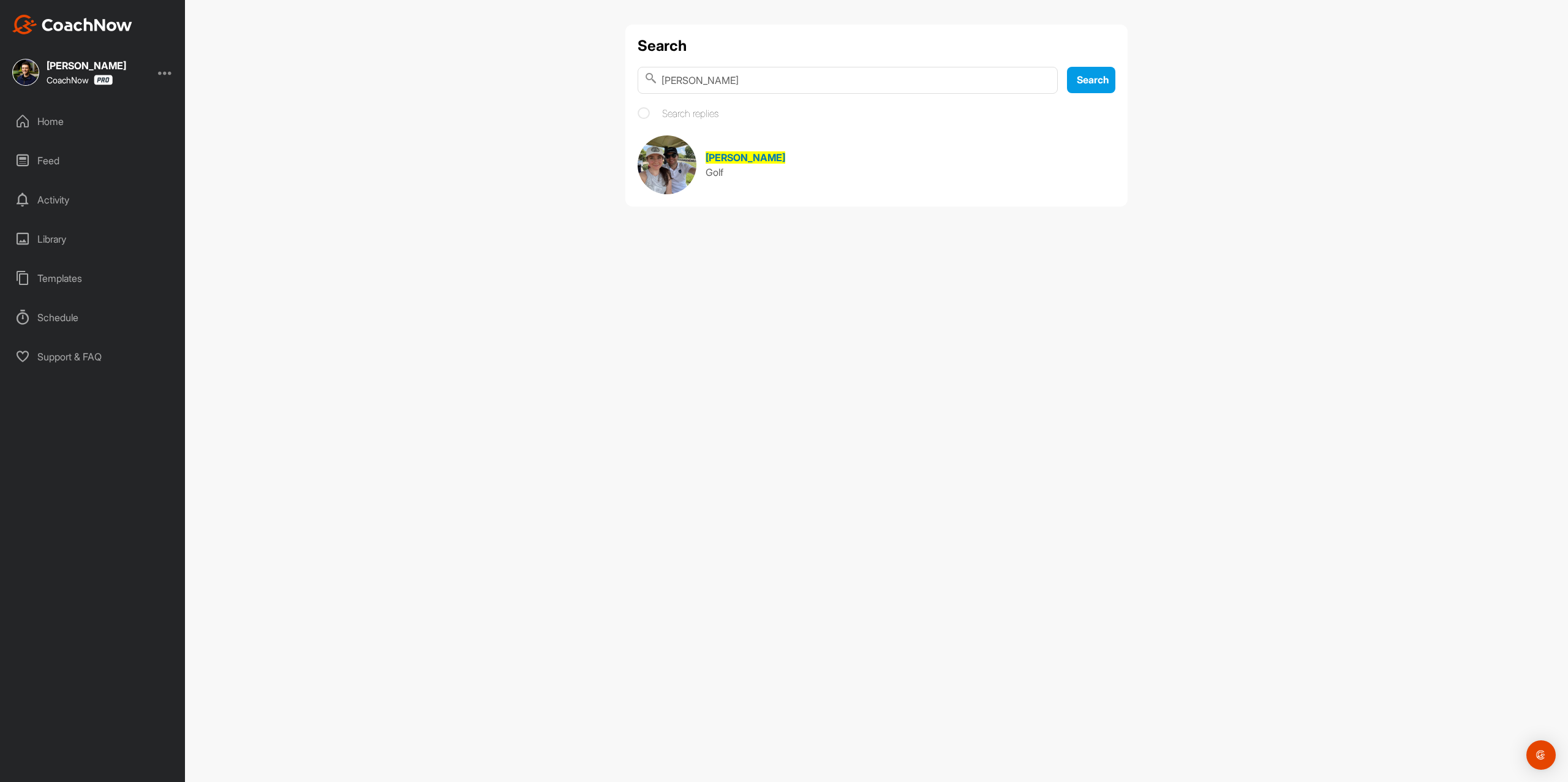
click at [822, 147] on link "[PERSON_NAME] Golf" at bounding box center [876, 165] width 478 height 59
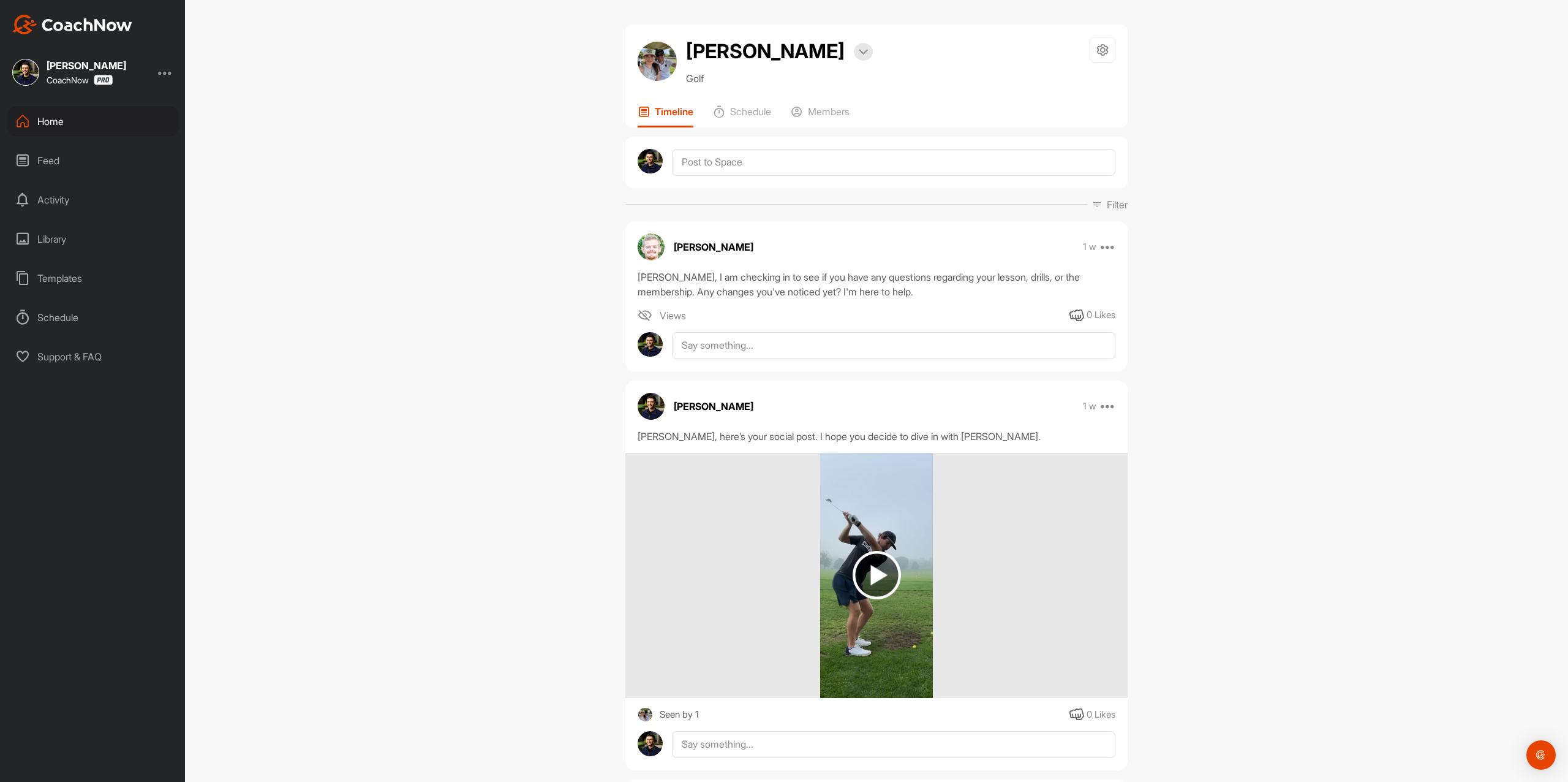
click at [859, 568] on img at bounding box center [877, 575] width 48 height 48
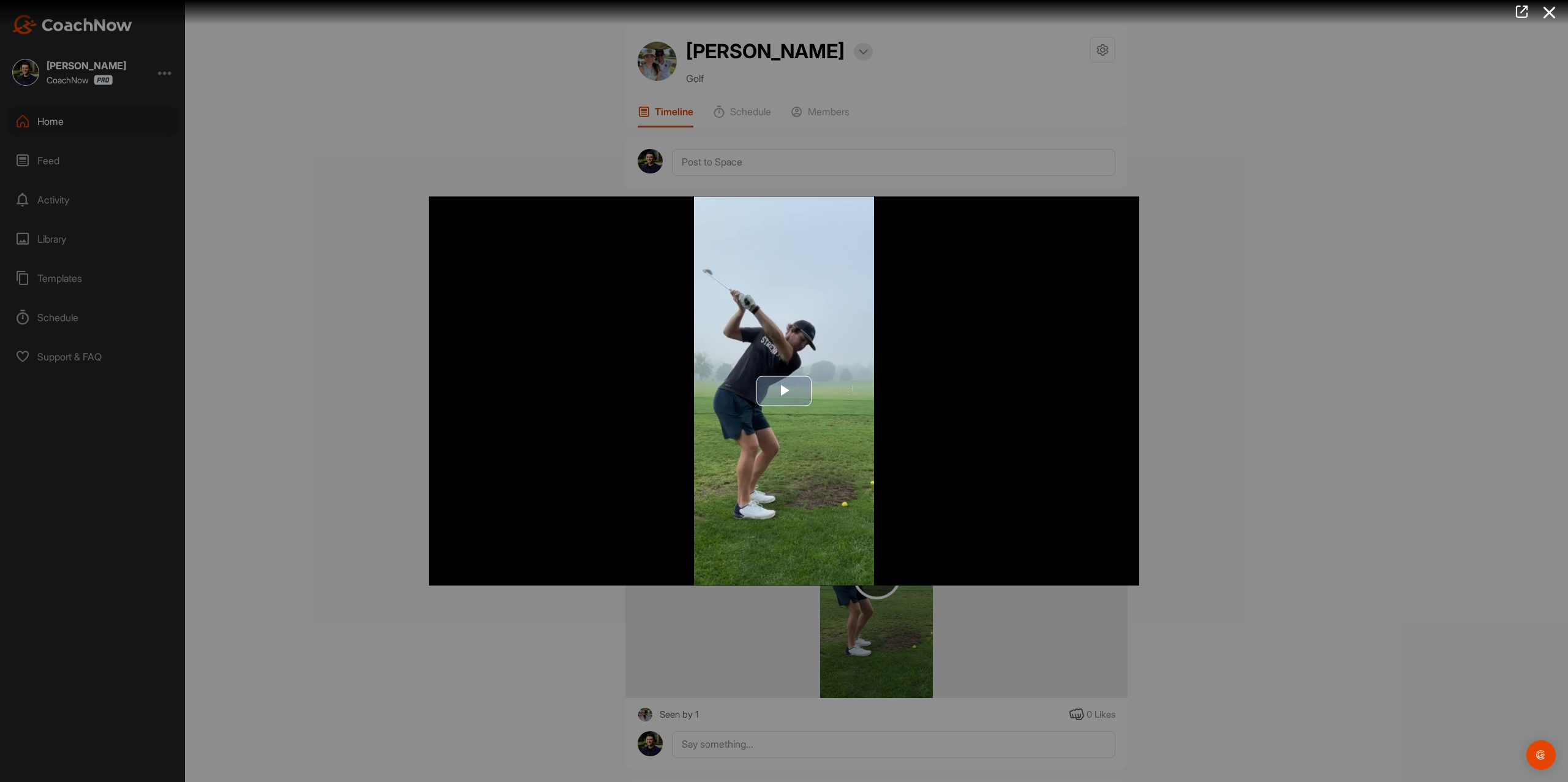
click at [784, 391] on span "Video Player" at bounding box center [784, 391] width 0 height 0
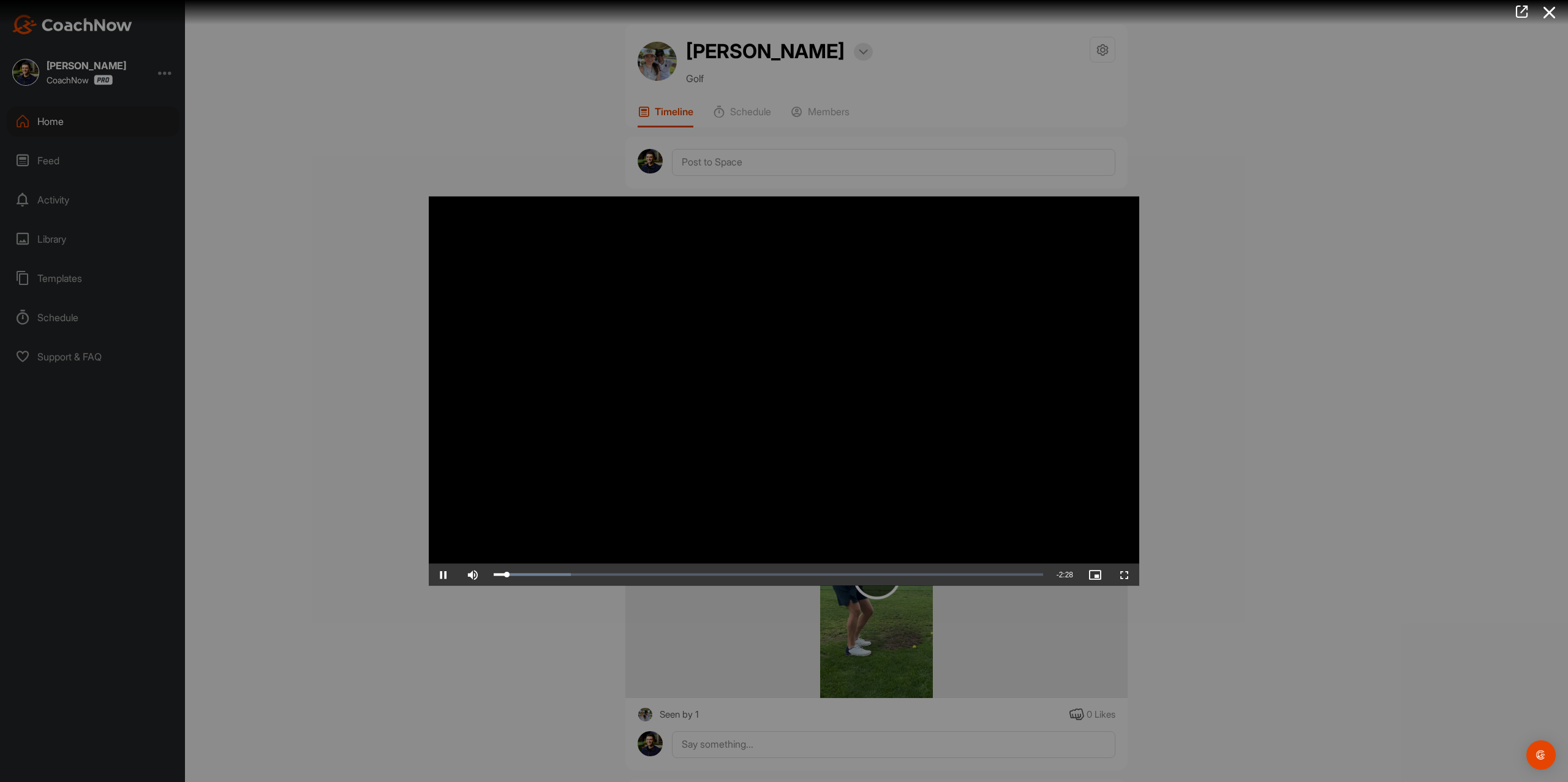
click at [1336, 449] on div at bounding box center [784, 391] width 1568 height 782
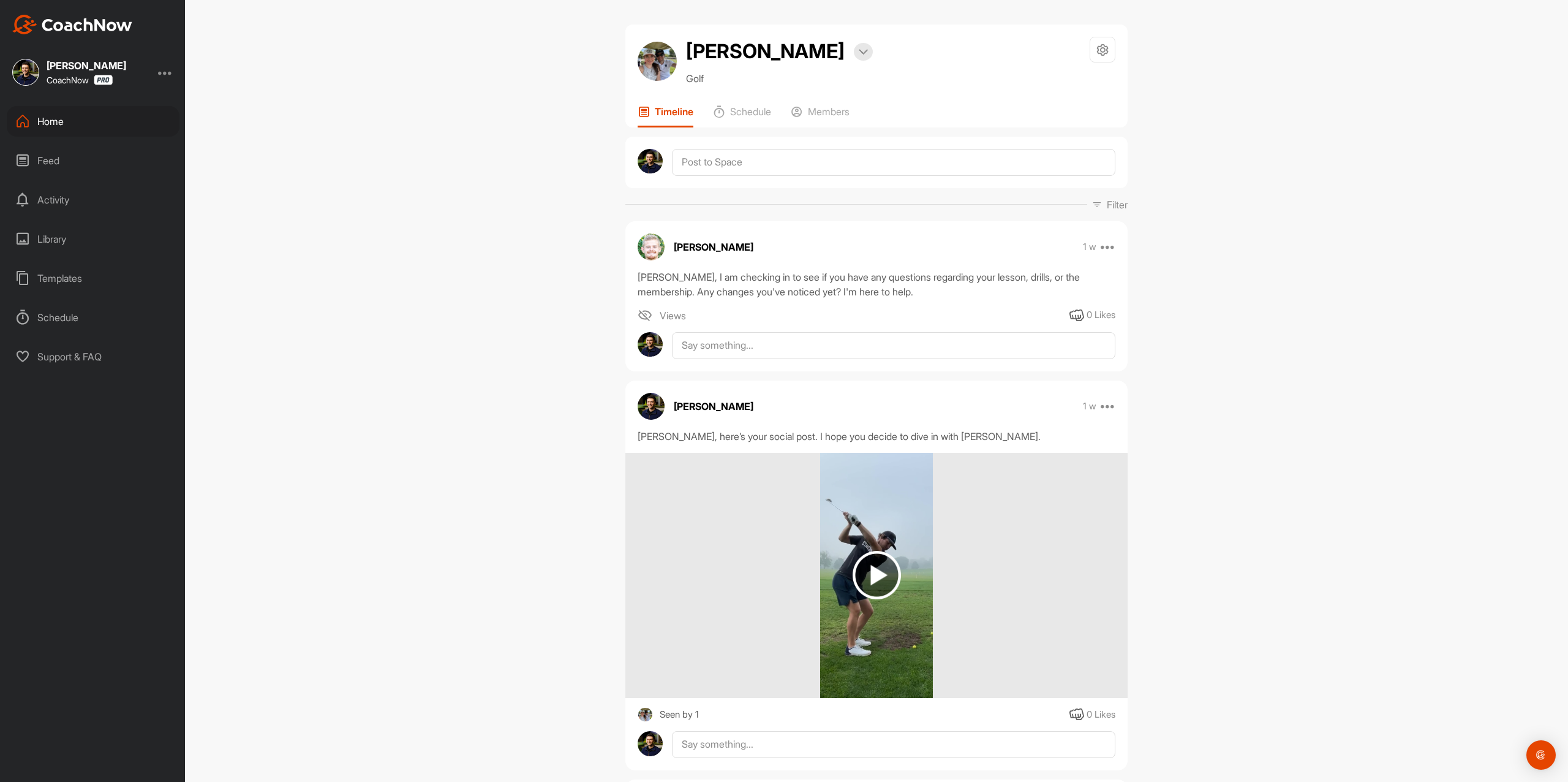
click at [123, 14] on div "[PERSON_NAME] CoachNow Home Feed Activity Library Templates Schedule Support & …" at bounding box center [93, 391] width 185 height 782
click at [121, 24] on img at bounding box center [72, 25] width 120 height 20
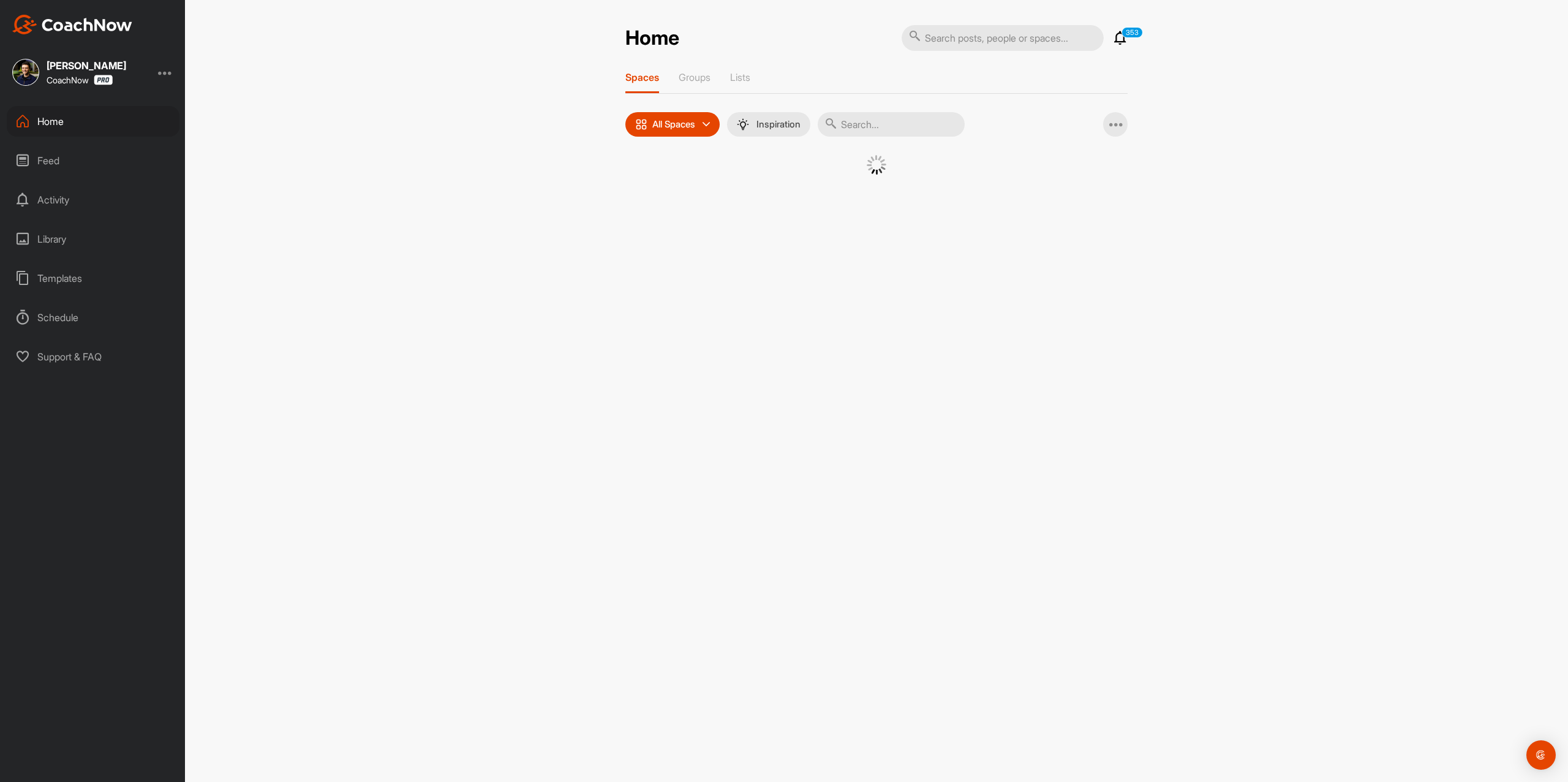
click at [1000, 57] on div "Home 353 Notifications Invitations View All 353 Spaces Groups Lists All Spaces …" at bounding box center [876, 114] width 502 height 181
click at [1008, 35] on input "text" at bounding box center [1002, 37] width 202 height 25
paste input "[PERSON_NAME]"
type input "[PERSON_NAME]"
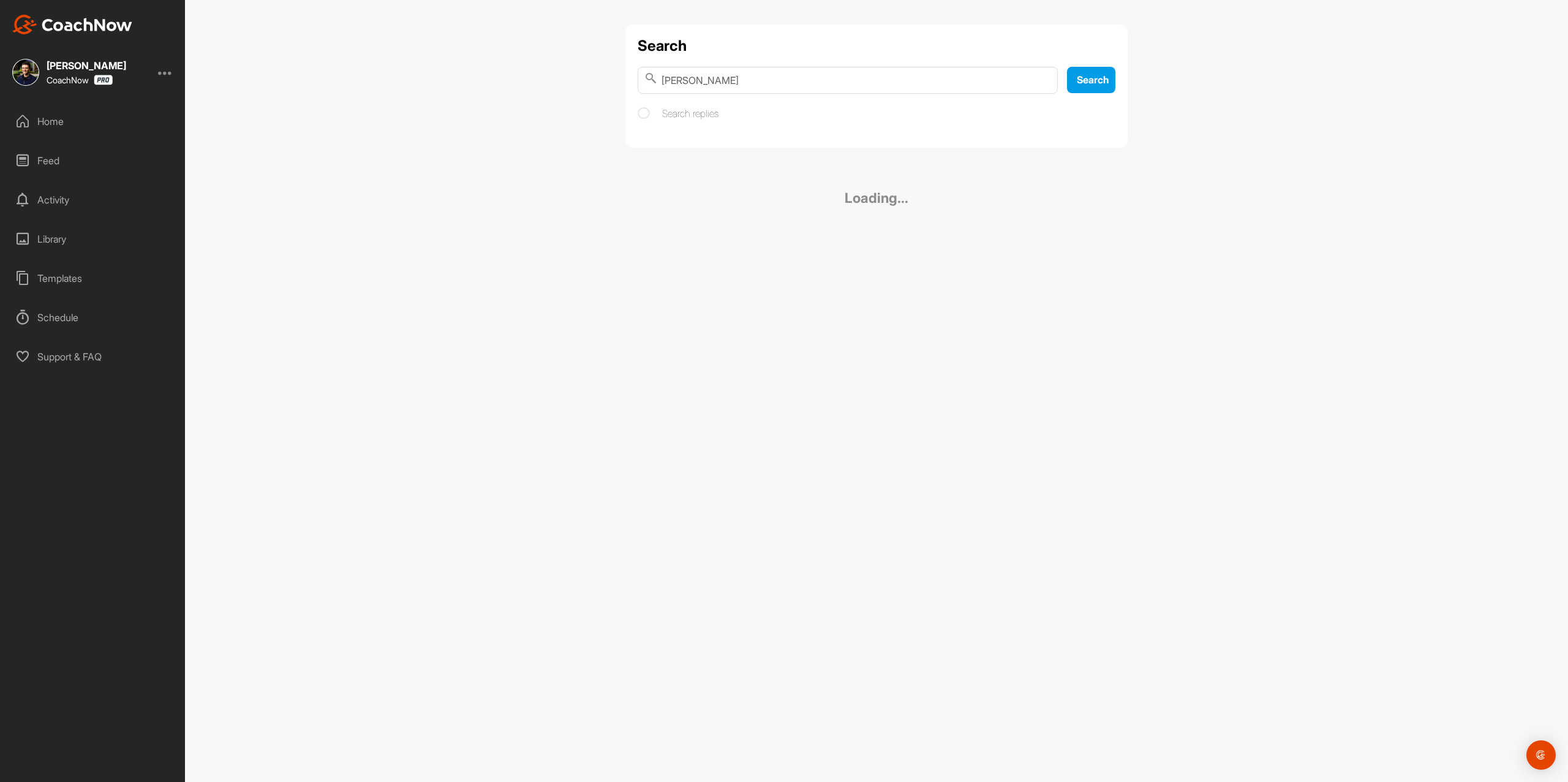
click at [834, 145] on div "Search [PERSON_NAME] Search Search replies" at bounding box center [876, 86] width 502 height 123
click at [831, 152] on link "[PERSON_NAME] Golf" at bounding box center [876, 165] width 478 height 59
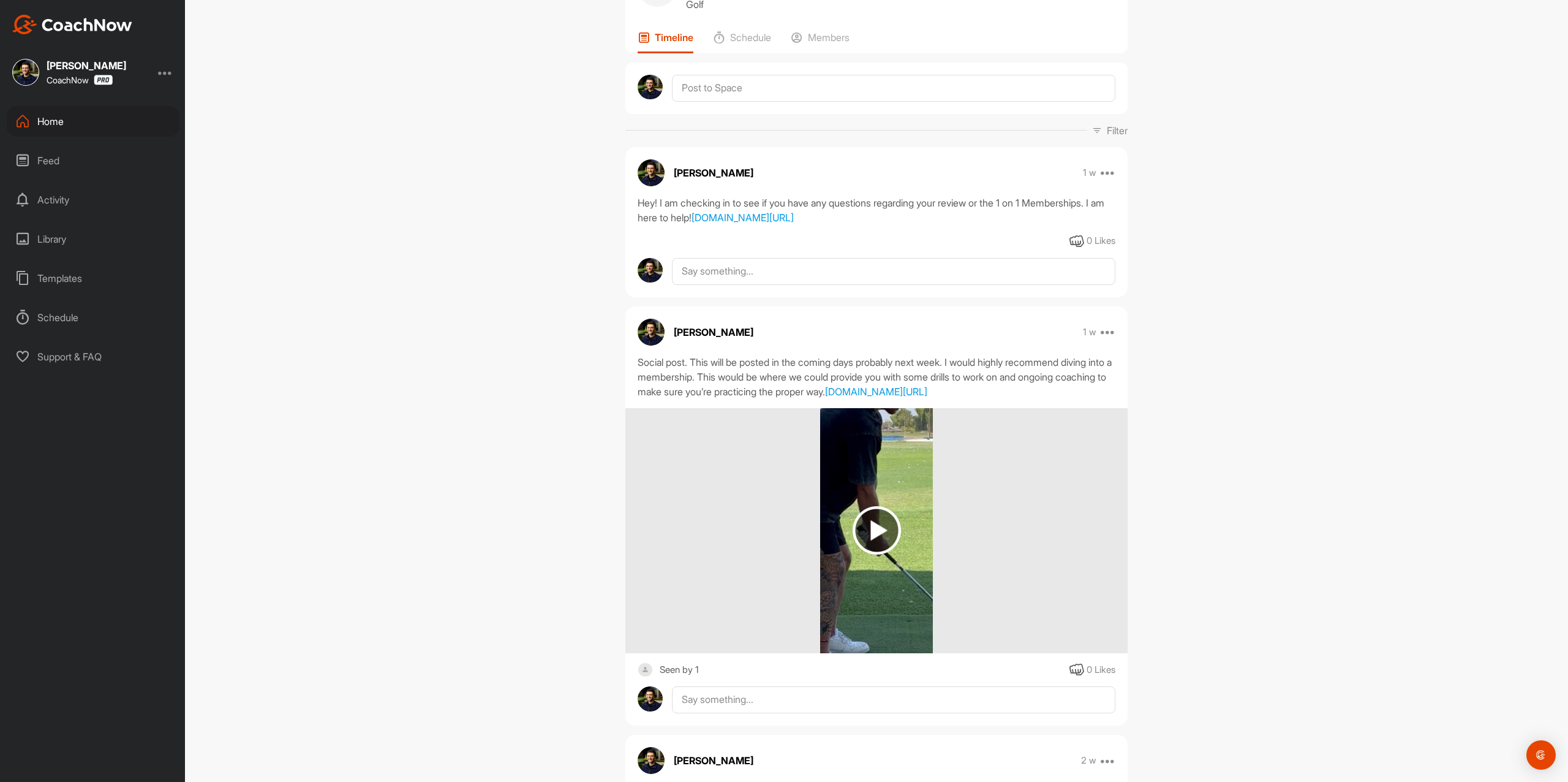
scroll to position [245, 0]
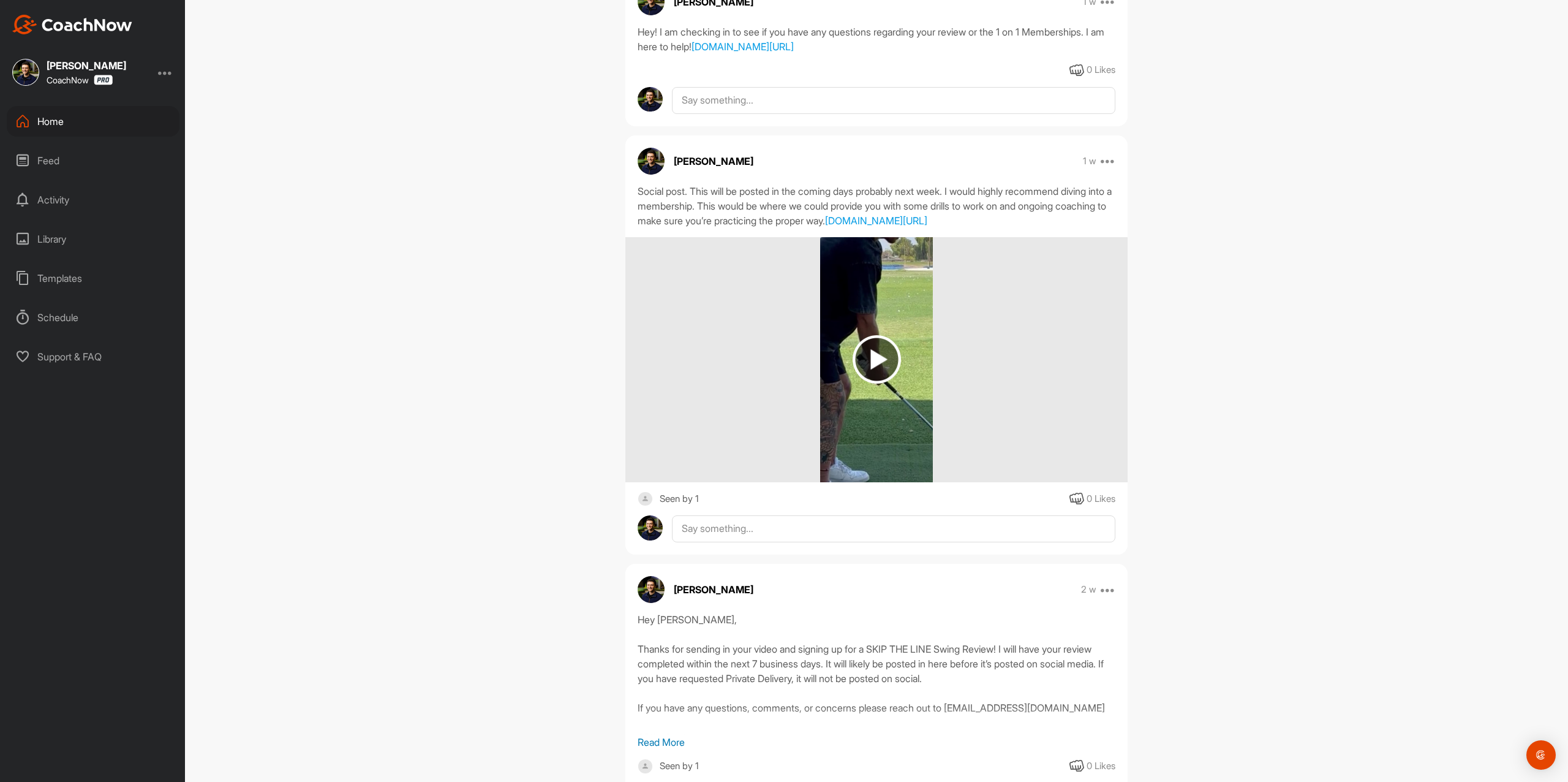
click at [855, 384] on img at bounding box center [877, 359] width 48 height 48
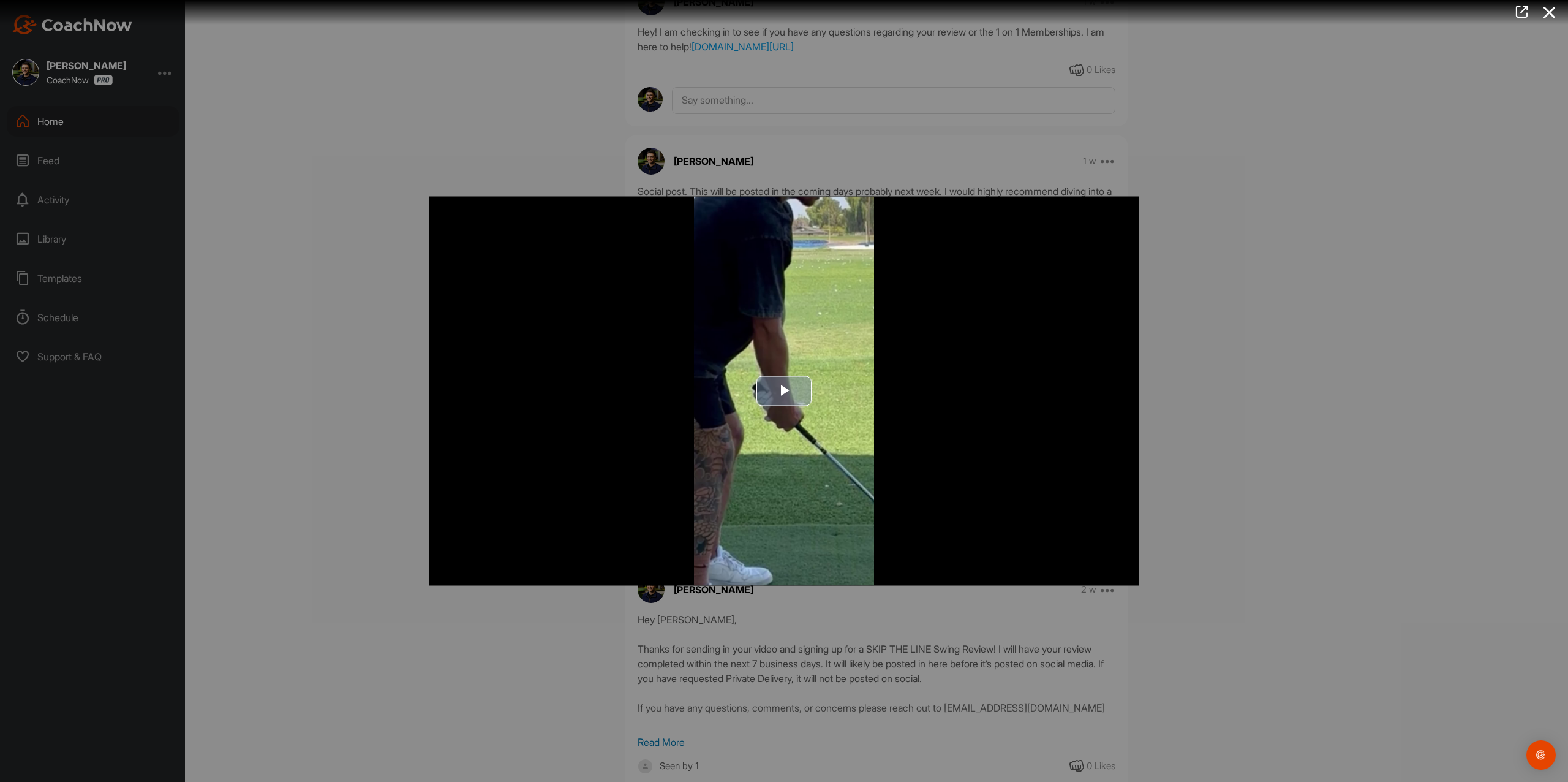
click at [784, 391] on span "Video Player" at bounding box center [784, 391] width 0 height 0
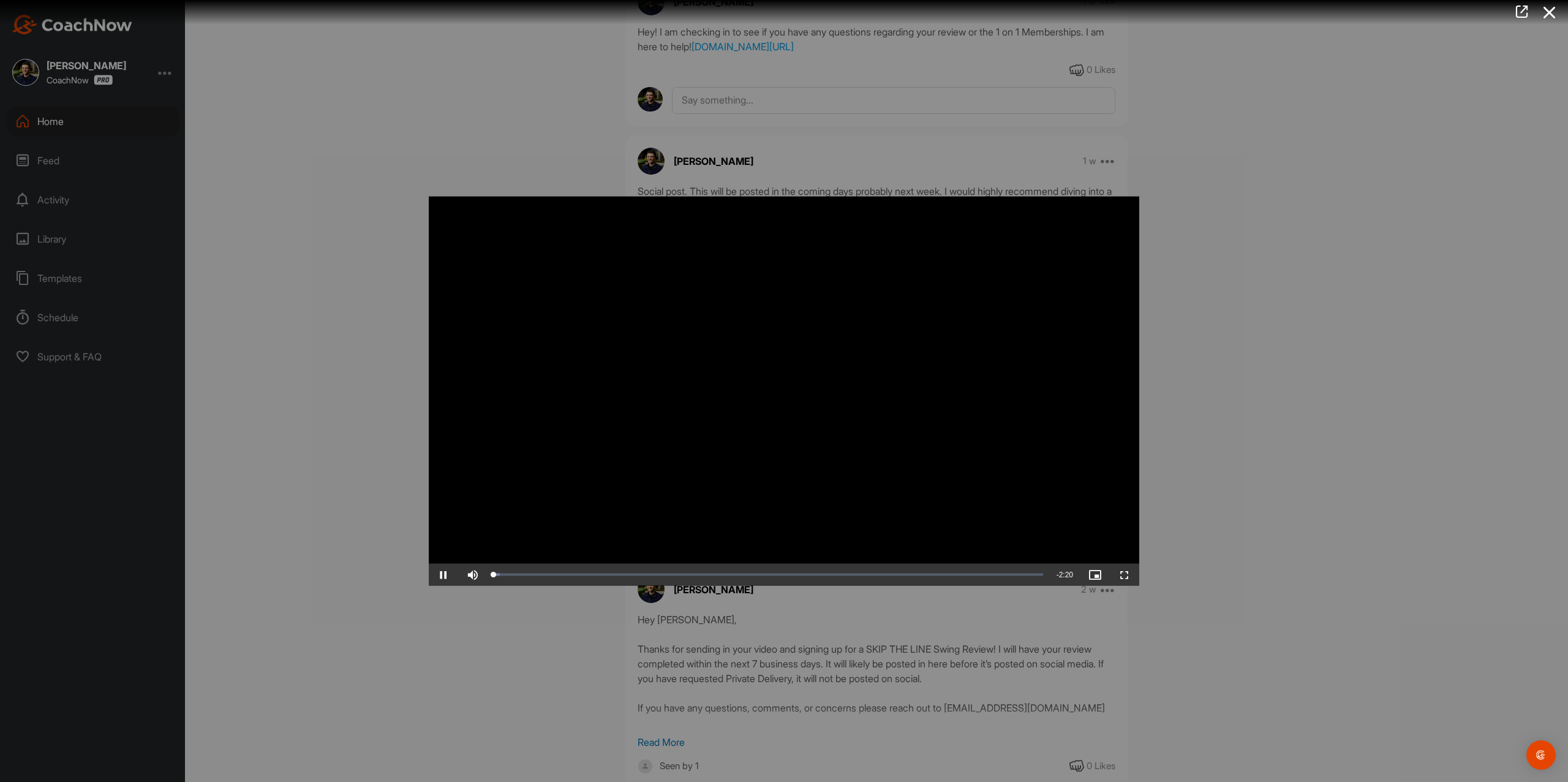
drag, startPoint x: 782, startPoint y: 342, endPoint x: 780, endPoint y: 331, distance: 11.2
click at [1269, 372] on div at bounding box center [784, 391] width 1568 height 782
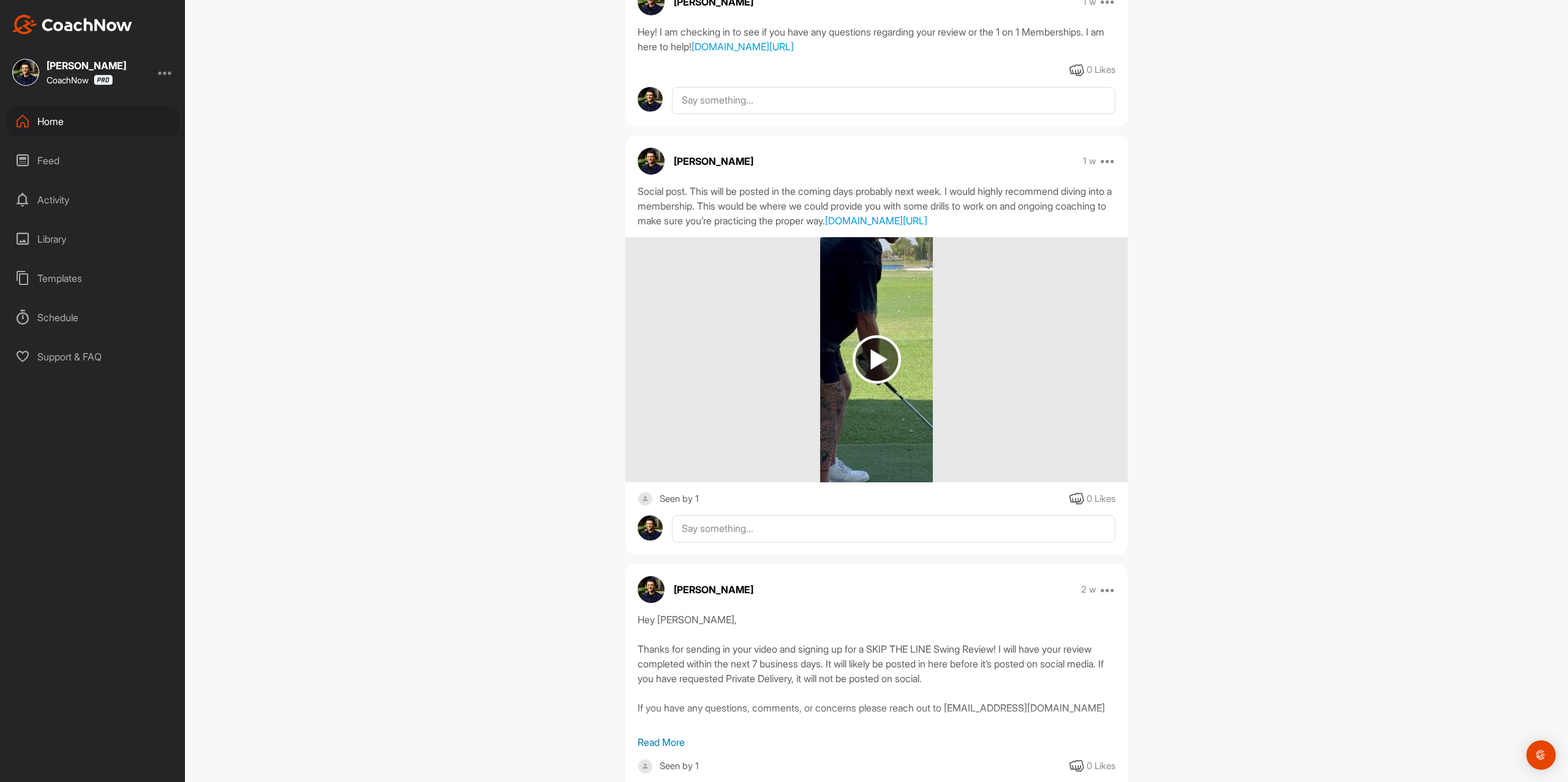
click at [1417, 343] on div "AF [PERSON_NAME] Bookings Golf Space Settings Your Notifications Timeline Sched…" at bounding box center [877, 391] width 1383 height 782
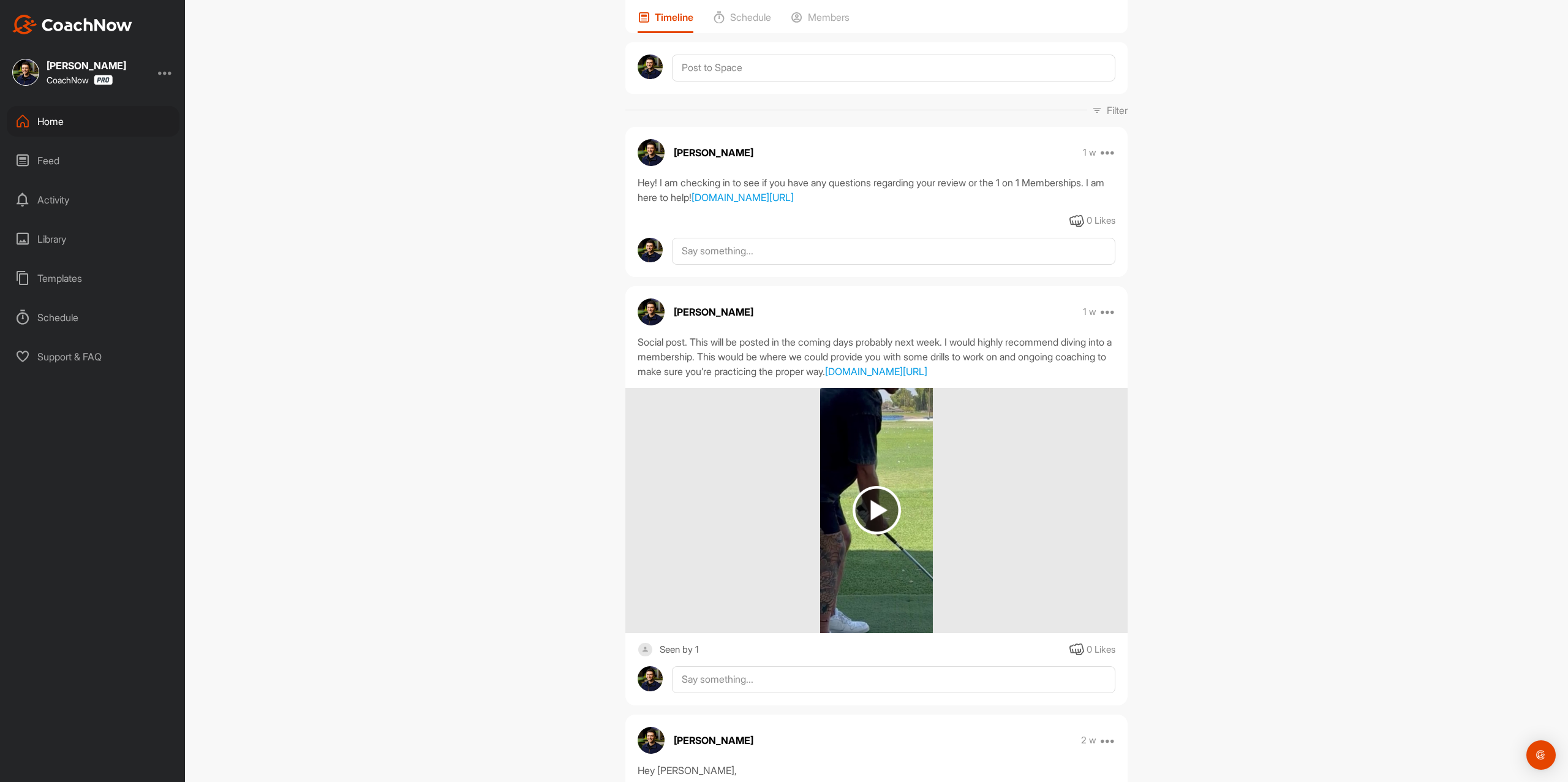
scroll to position [0, 0]
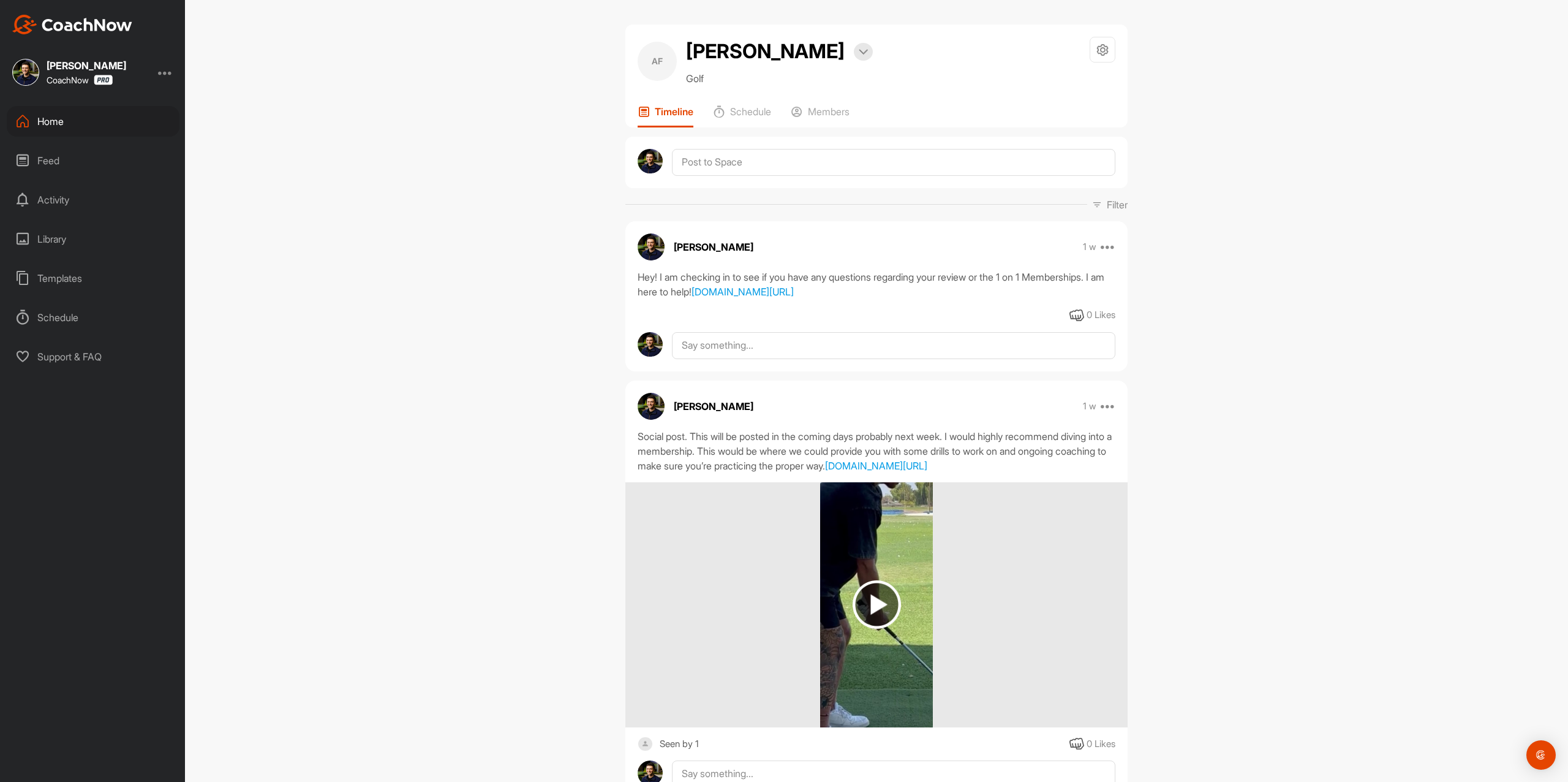
click at [103, 18] on img at bounding box center [72, 25] width 120 height 20
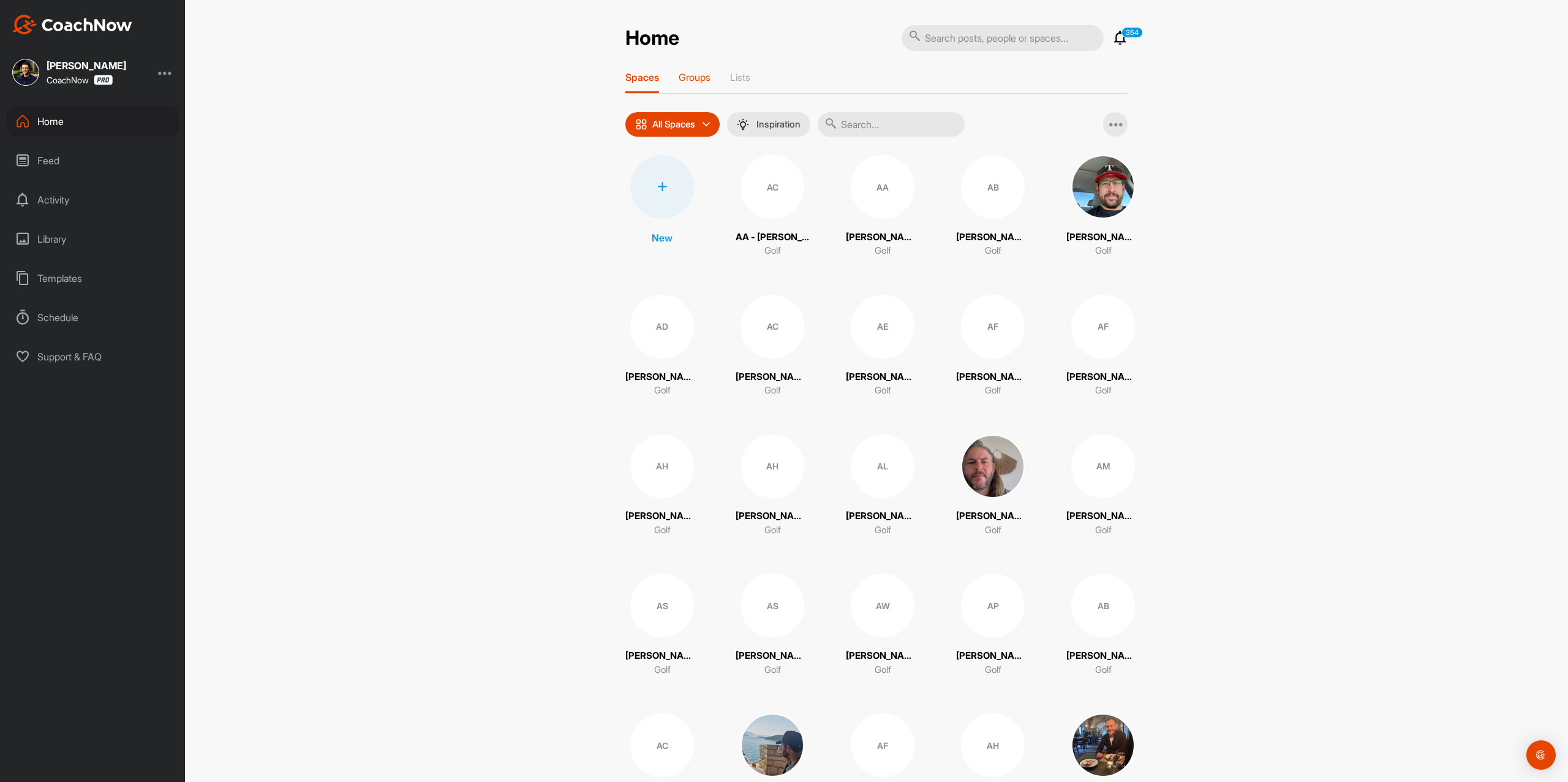
click at [692, 84] on div "Groups" at bounding box center [694, 81] width 32 height 22
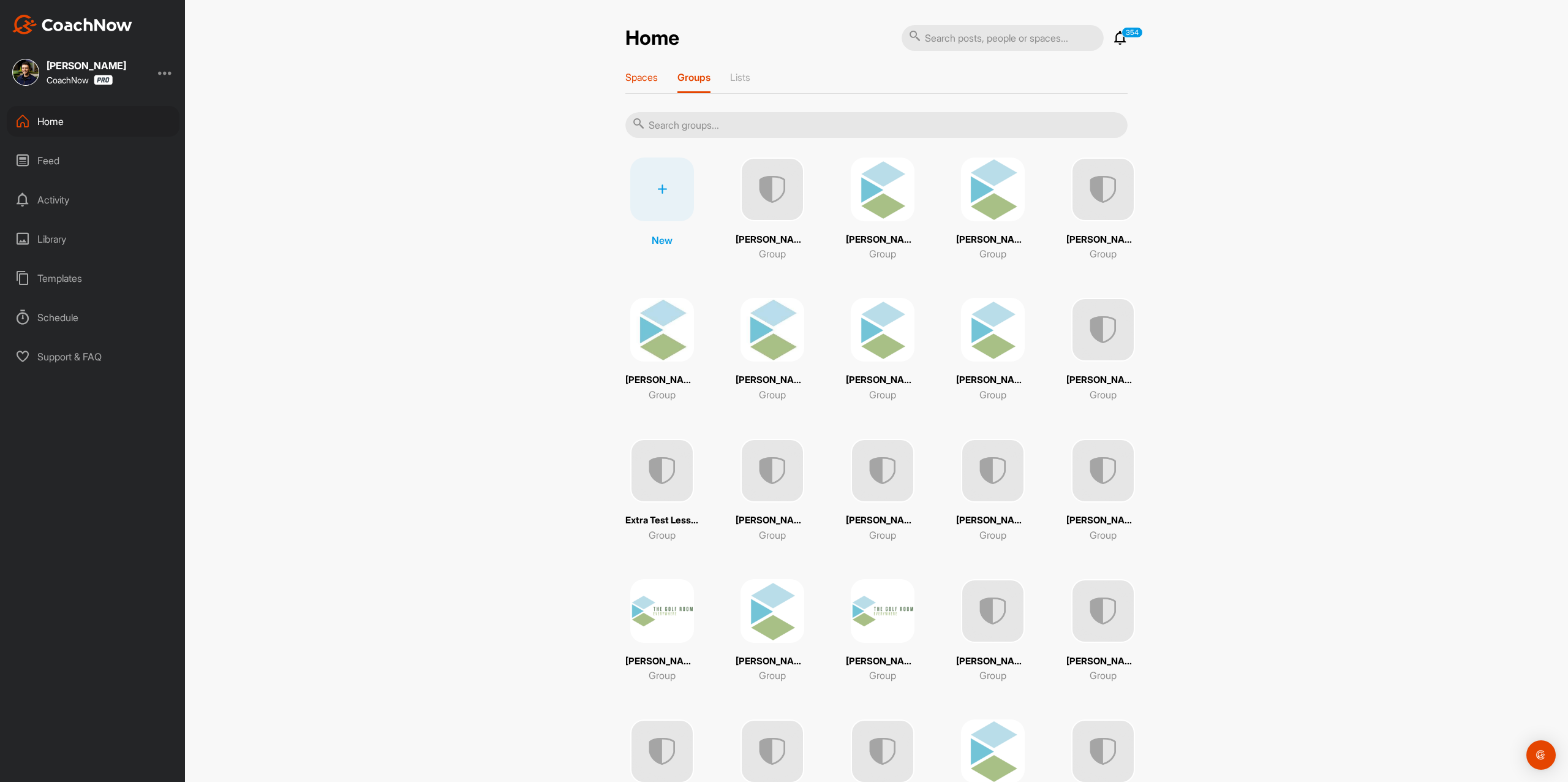
click at [625, 79] on p "Spaces" at bounding box center [641, 77] width 32 height 12
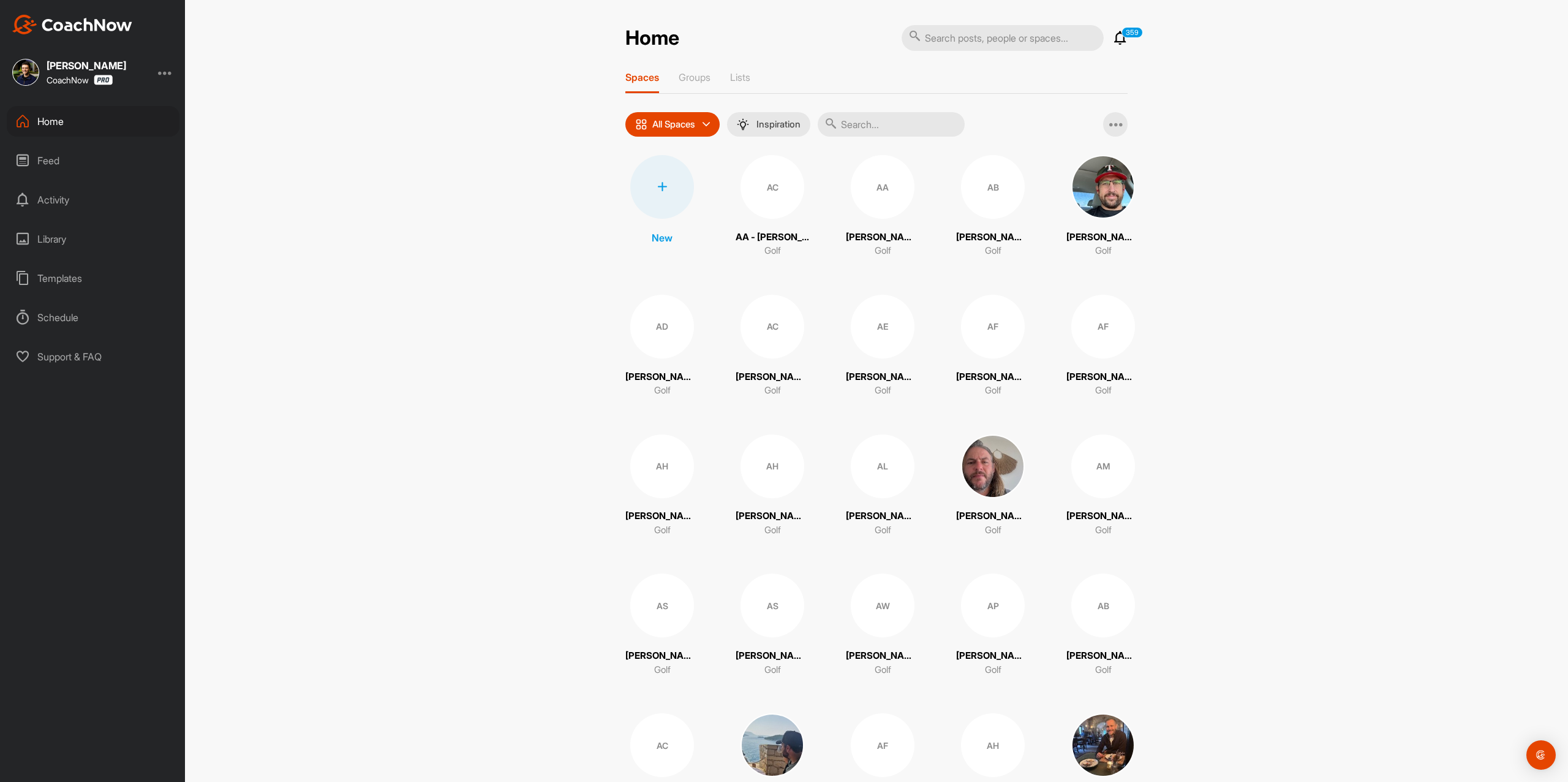
drag, startPoint x: 976, startPoint y: 35, endPoint x: 969, endPoint y: 37, distance: 7.3
click at [976, 35] on input "text" at bounding box center [1002, 37] width 202 height 25
paste input "[PERSON_NAME]"
type input "[PERSON_NAME]"
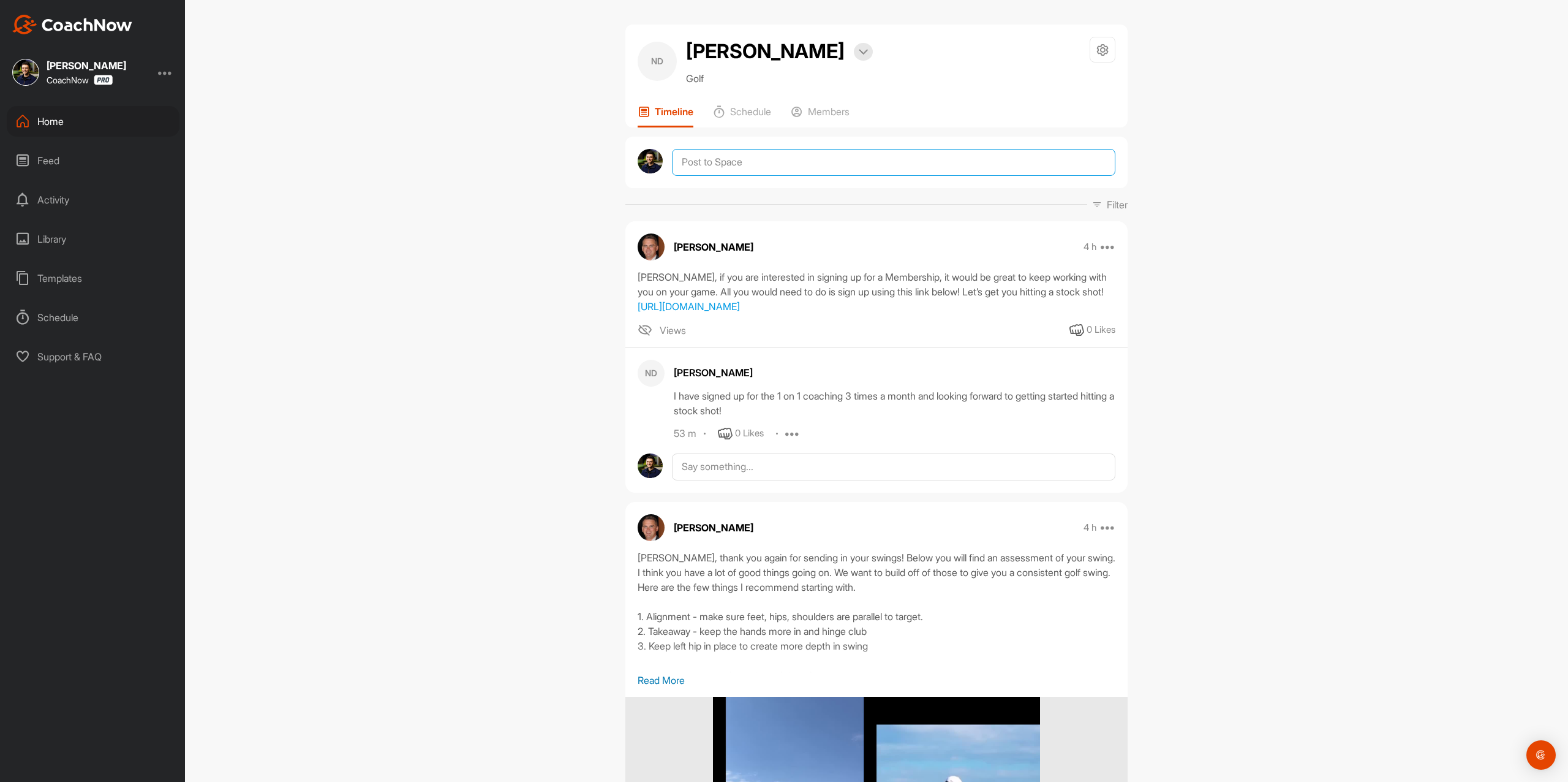
click at [823, 165] on textarea at bounding box center [893, 162] width 444 height 27
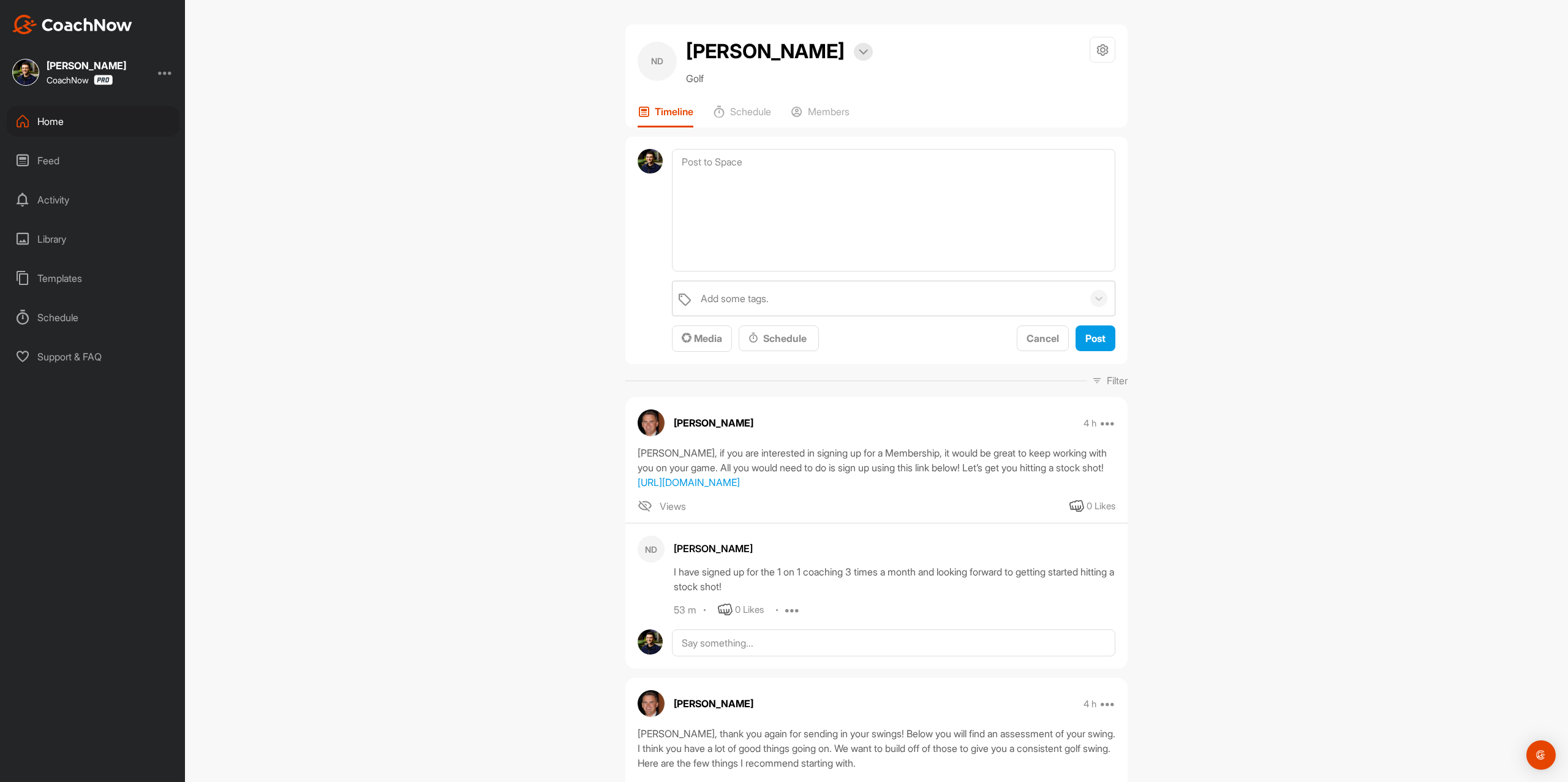
click at [70, 34] on div "[PERSON_NAME] CoachNow Home Feed Activity Library Templates Schedule Support & …" at bounding box center [93, 391] width 185 height 782
click at [128, 27] on img at bounding box center [72, 25] width 120 height 20
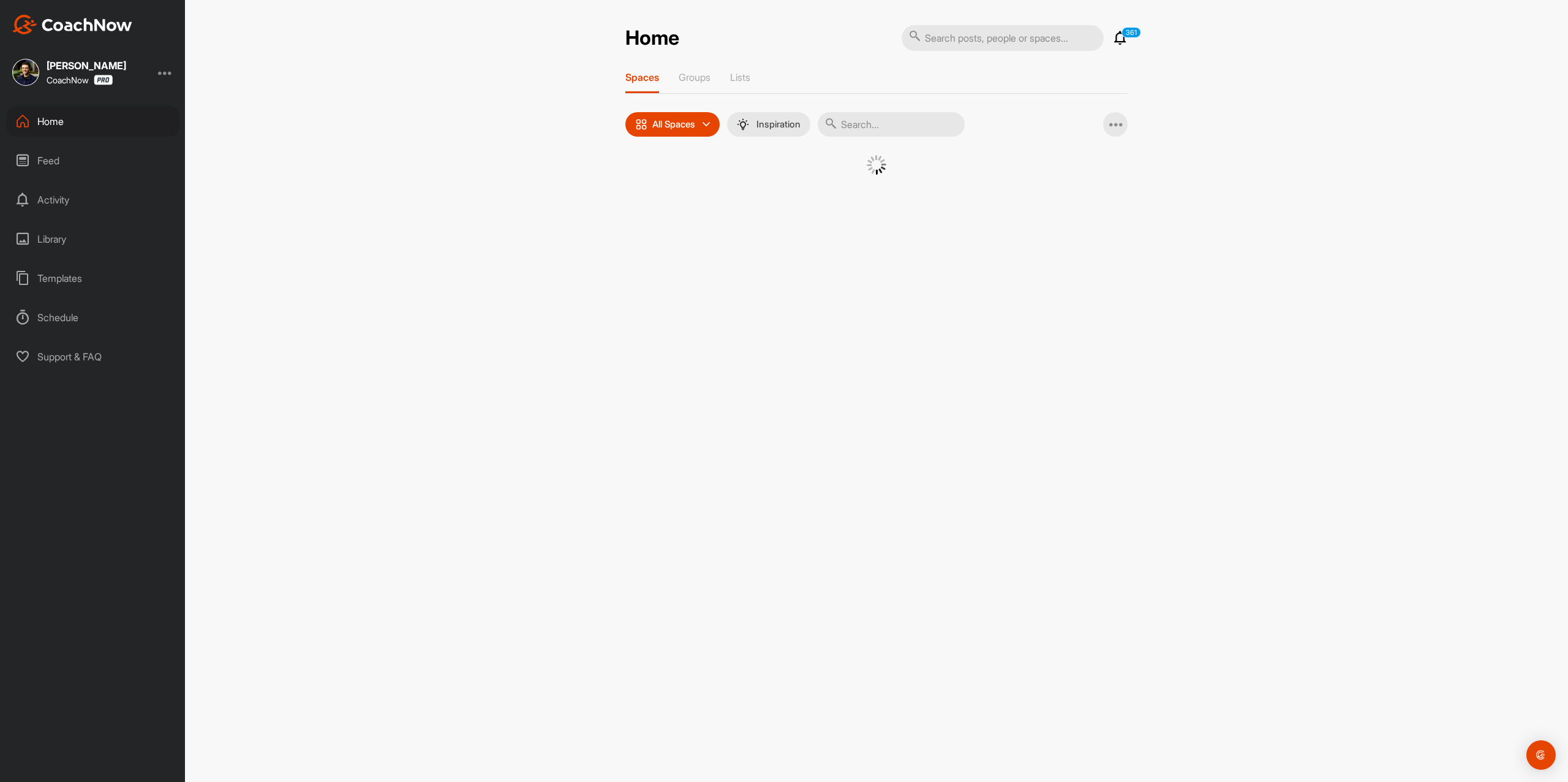
click at [1010, 32] on input "text" at bounding box center [1002, 37] width 202 height 25
paste input "[PERSON_NAME]"
type input "[PERSON_NAME]"
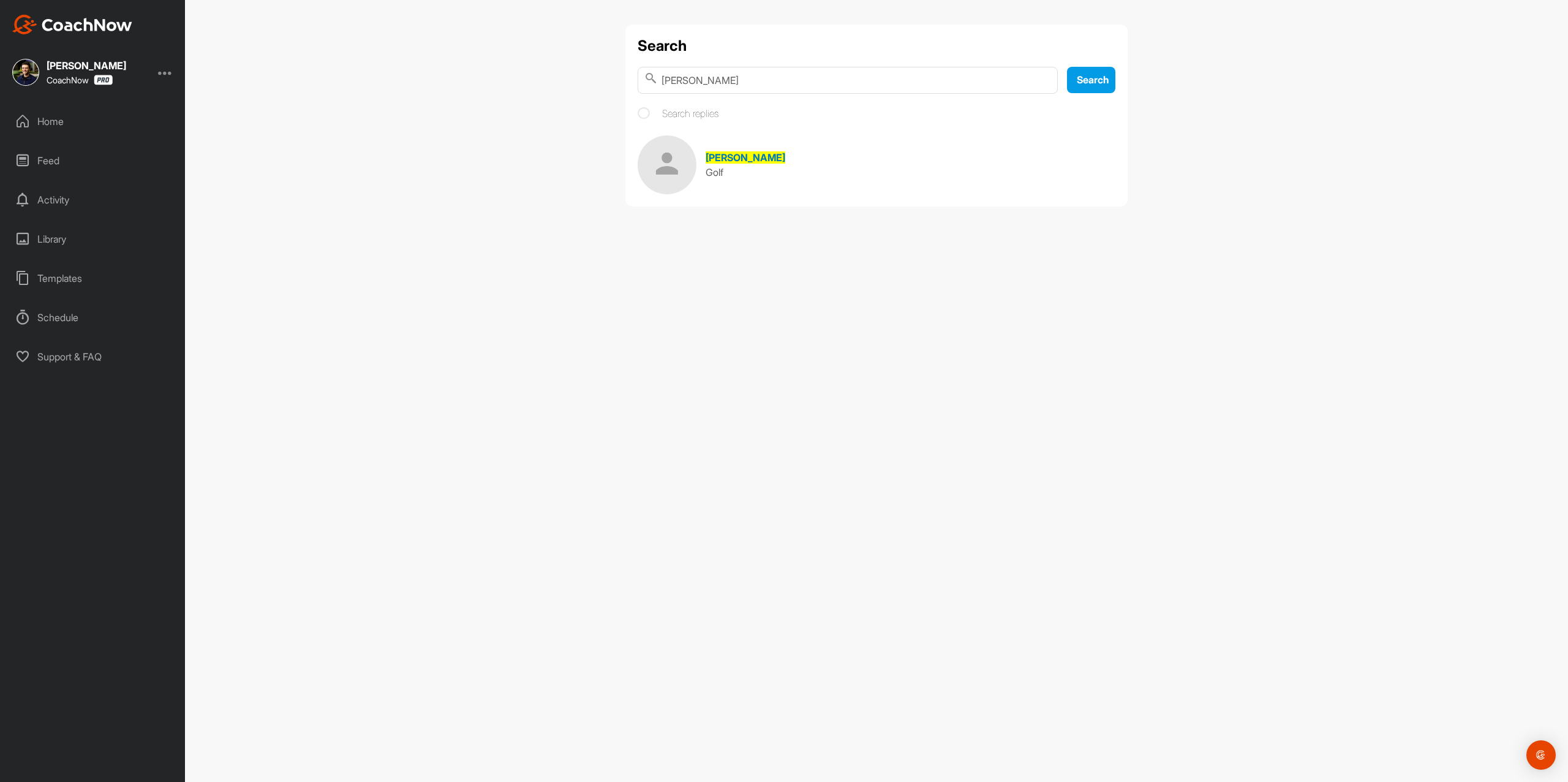
click at [812, 158] on link "[PERSON_NAME] Golf" at bounding box center [876, 165] width 478 height 59
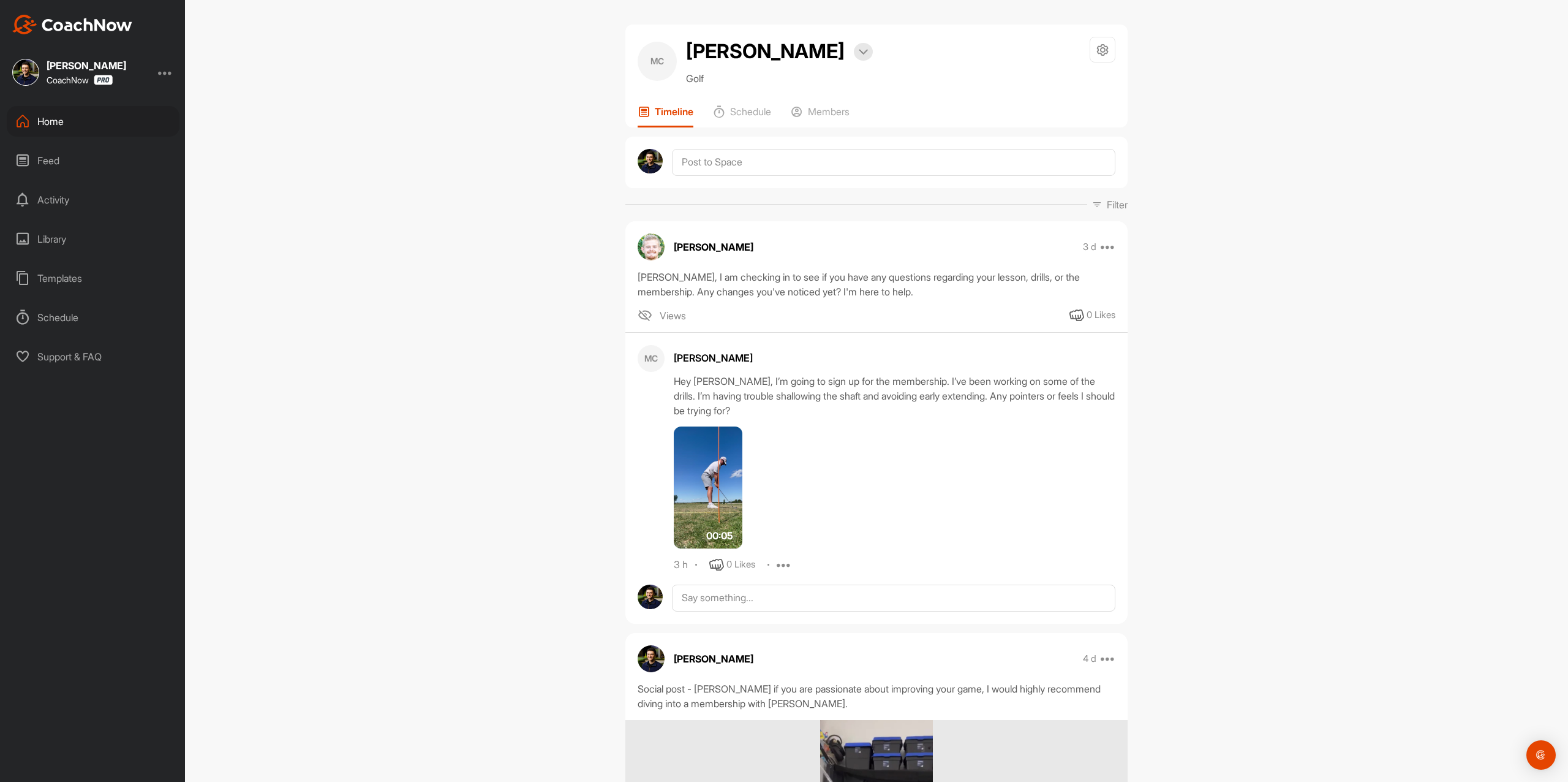
click at [110, 33] on img at bounding box center [72, 25] width 120 height 20
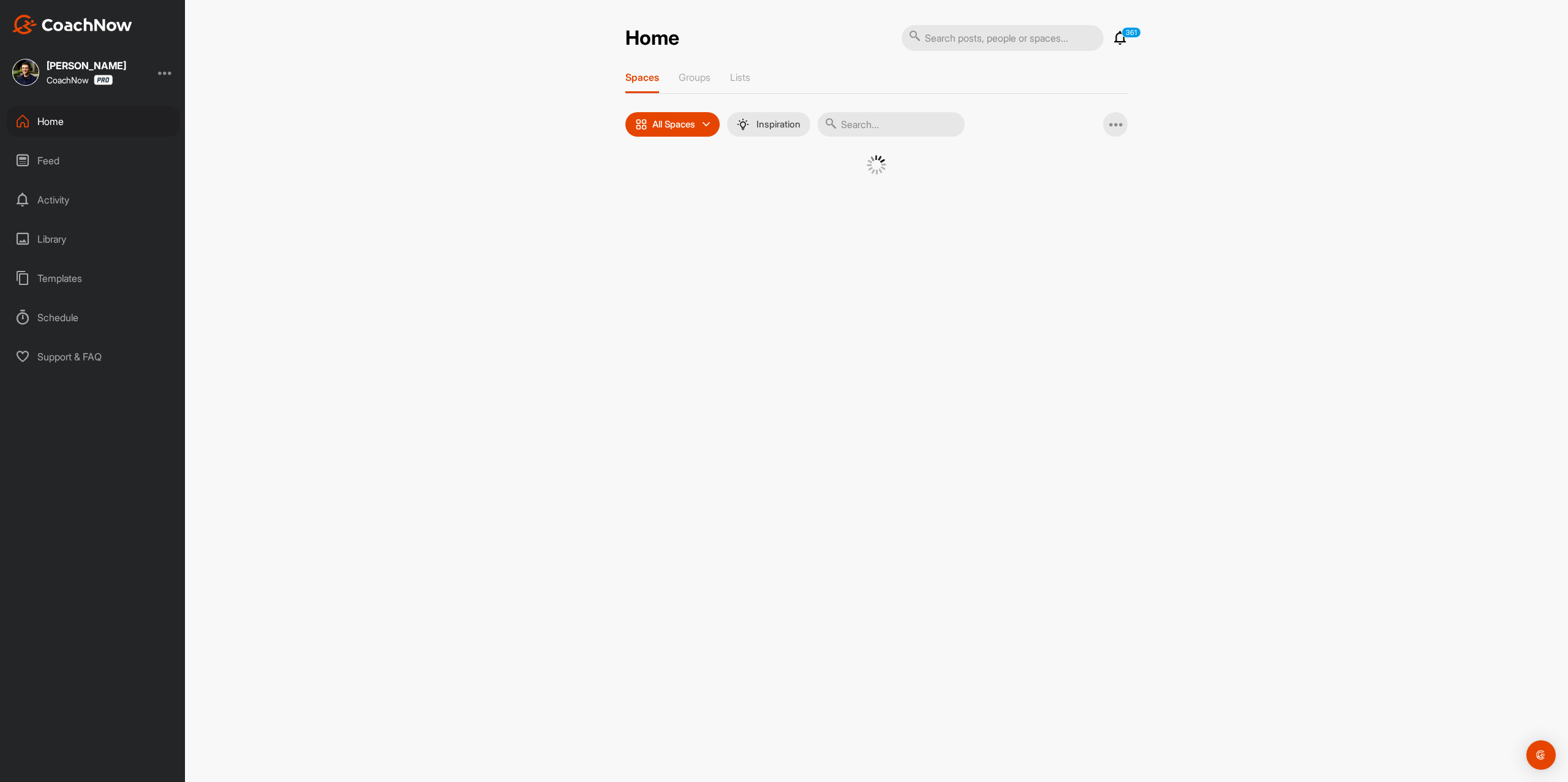
click at [1022, 30] on input "text" at bounding box center [1002, 37] width 202 height 25
paste input "[PERSON_NAME]"
type input "[PERSON_NAME]"
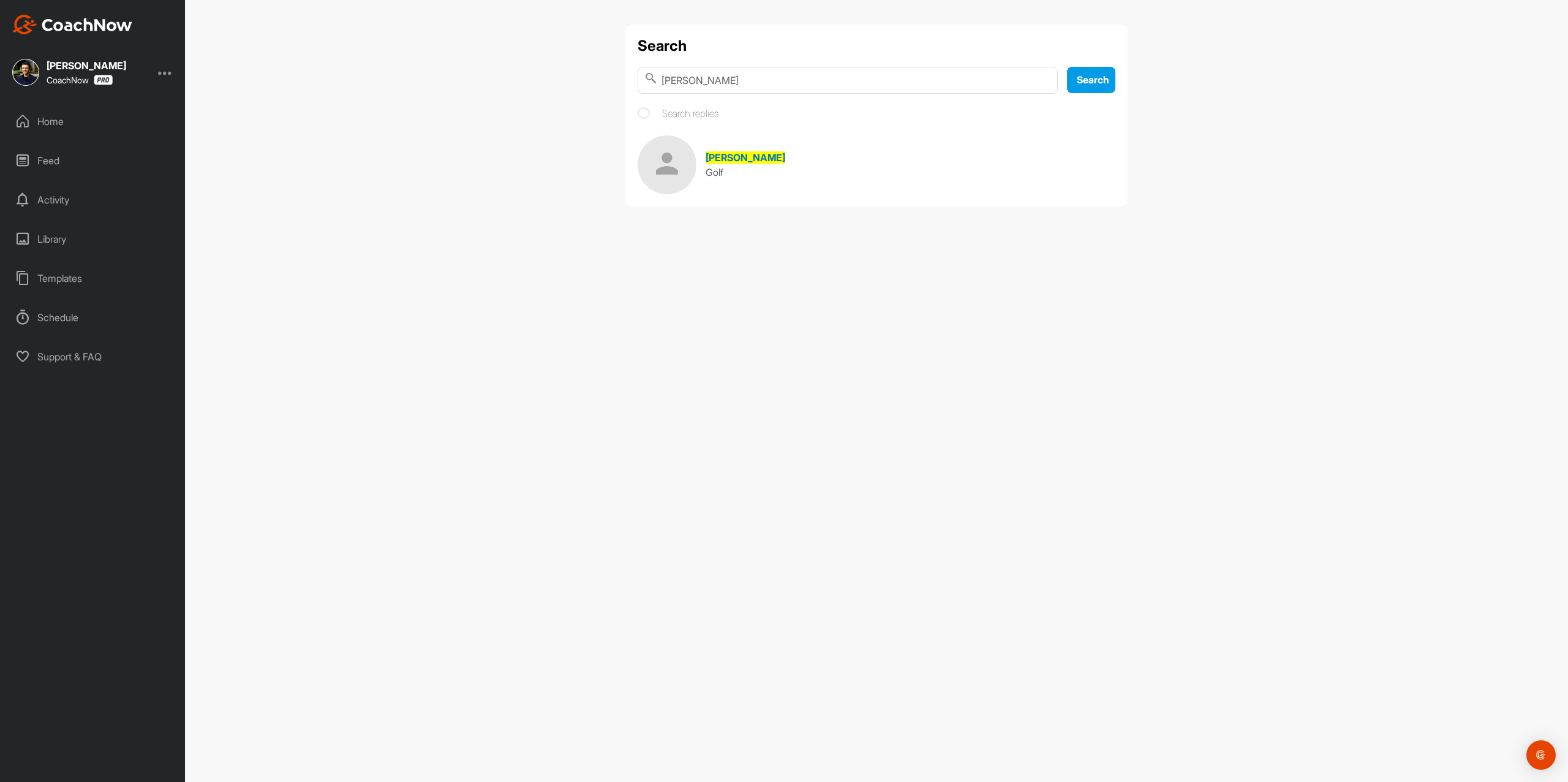
click at [777, 185] on link "[PERSON_NAME] Golf" at bounding box center [876, 165] width 478 height 59
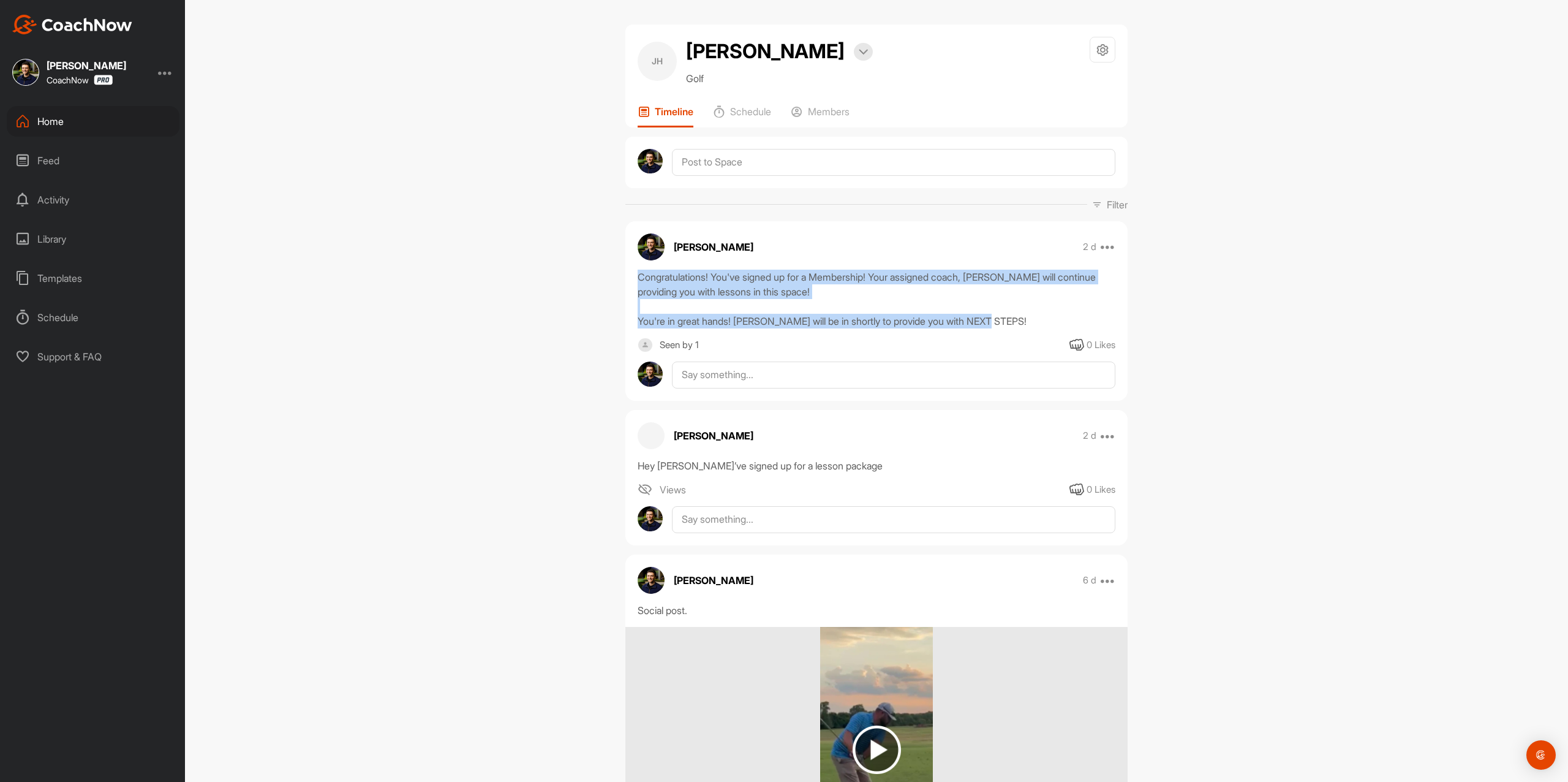
drag, startPoint x: 631, startPoint y: 277, endPoint x: 998, endPoint y: 317, distance: 369.2
click at [998, 317] on div "Congratulations! You've signed up for a Membership! Your assigned coach, [PERSO…" at bounding box center [876, 299] width 478 height 59
copy div "Congratulations! You've signed up for a Membership! Your assigned coach, [PERSO…"
